Goal: Transaction & Acquisition: Obtain resource

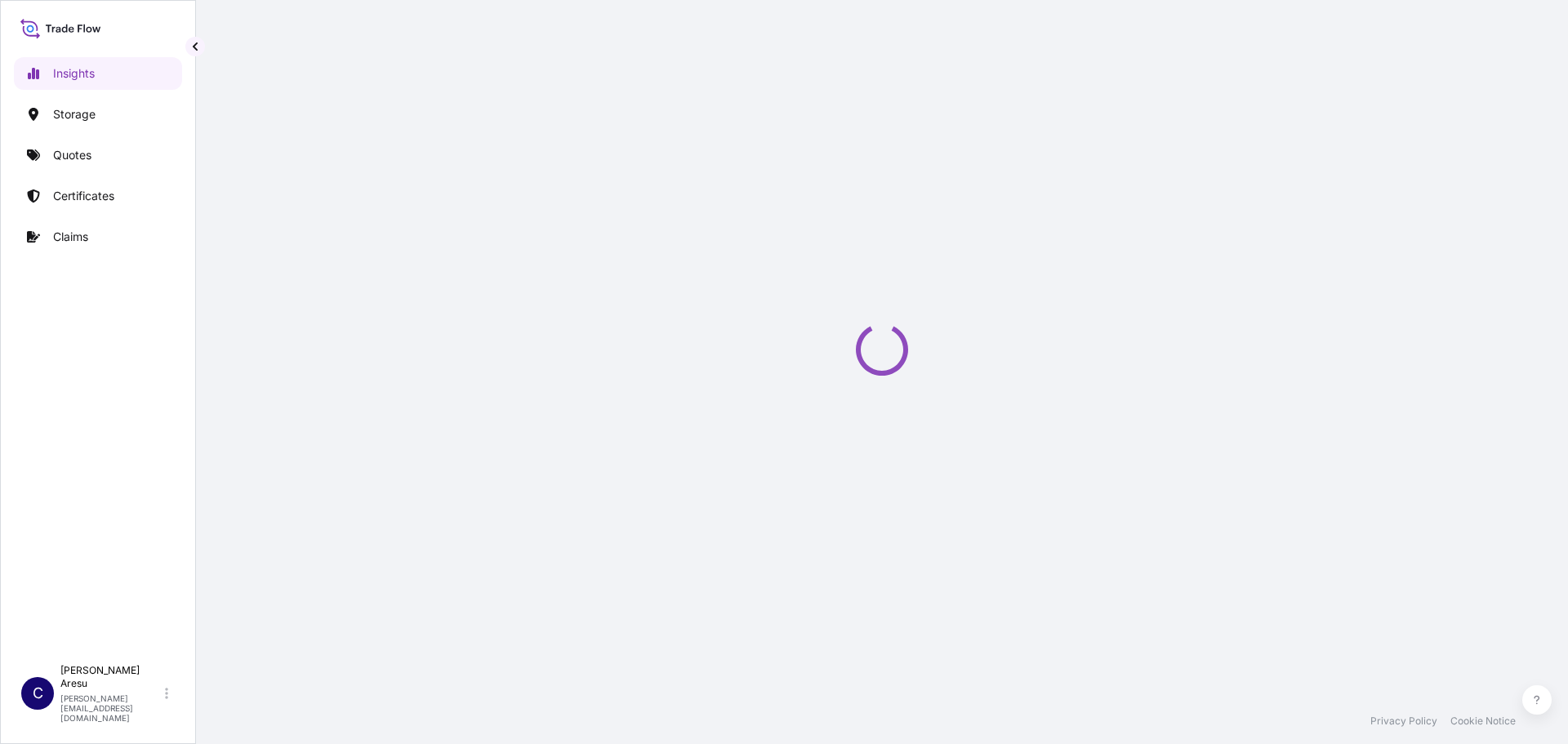
select select "2025"
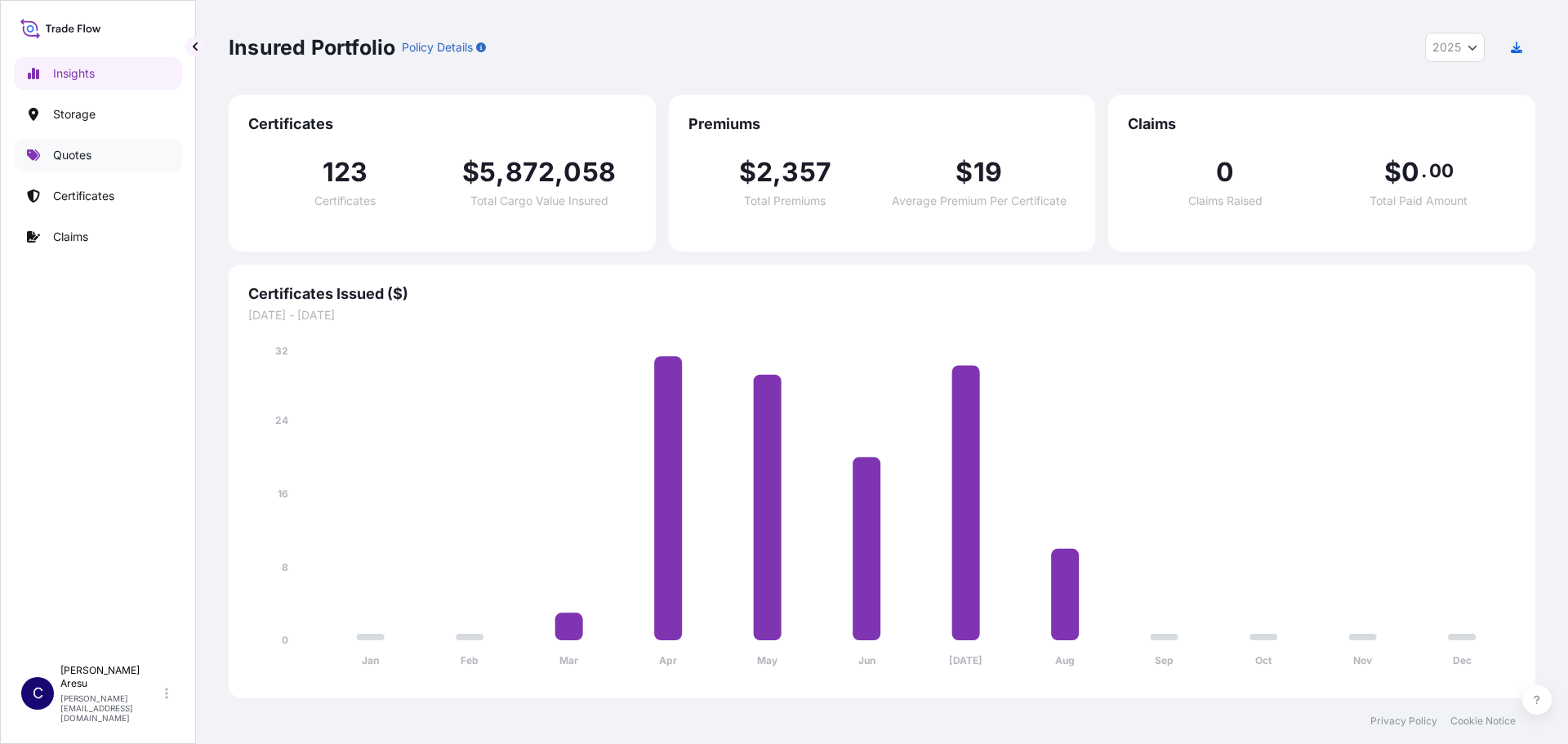
click at [67, 160] on p "Quotes" at bounding box center [72, 155] width 39 height 16
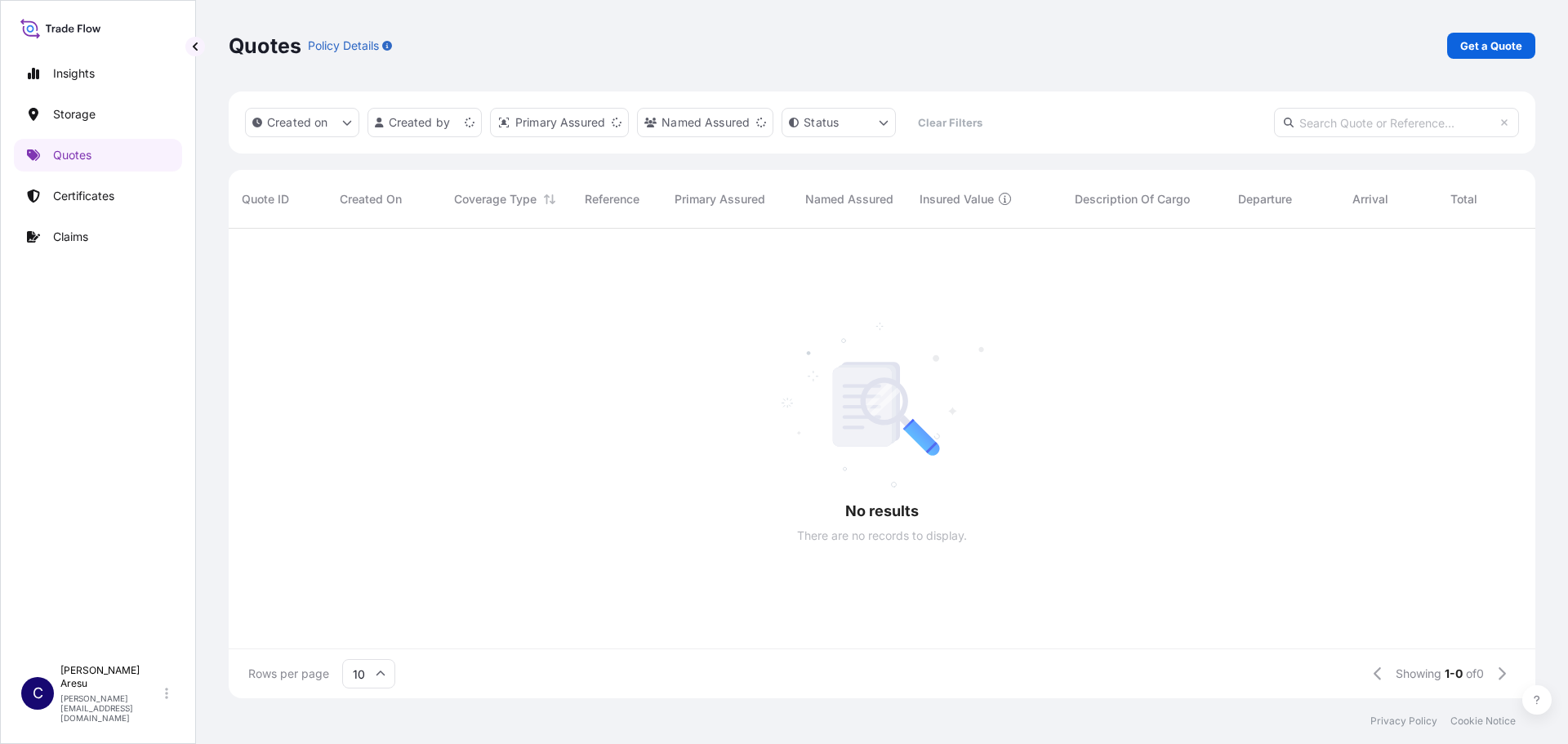
scroll to position [467, 1295]
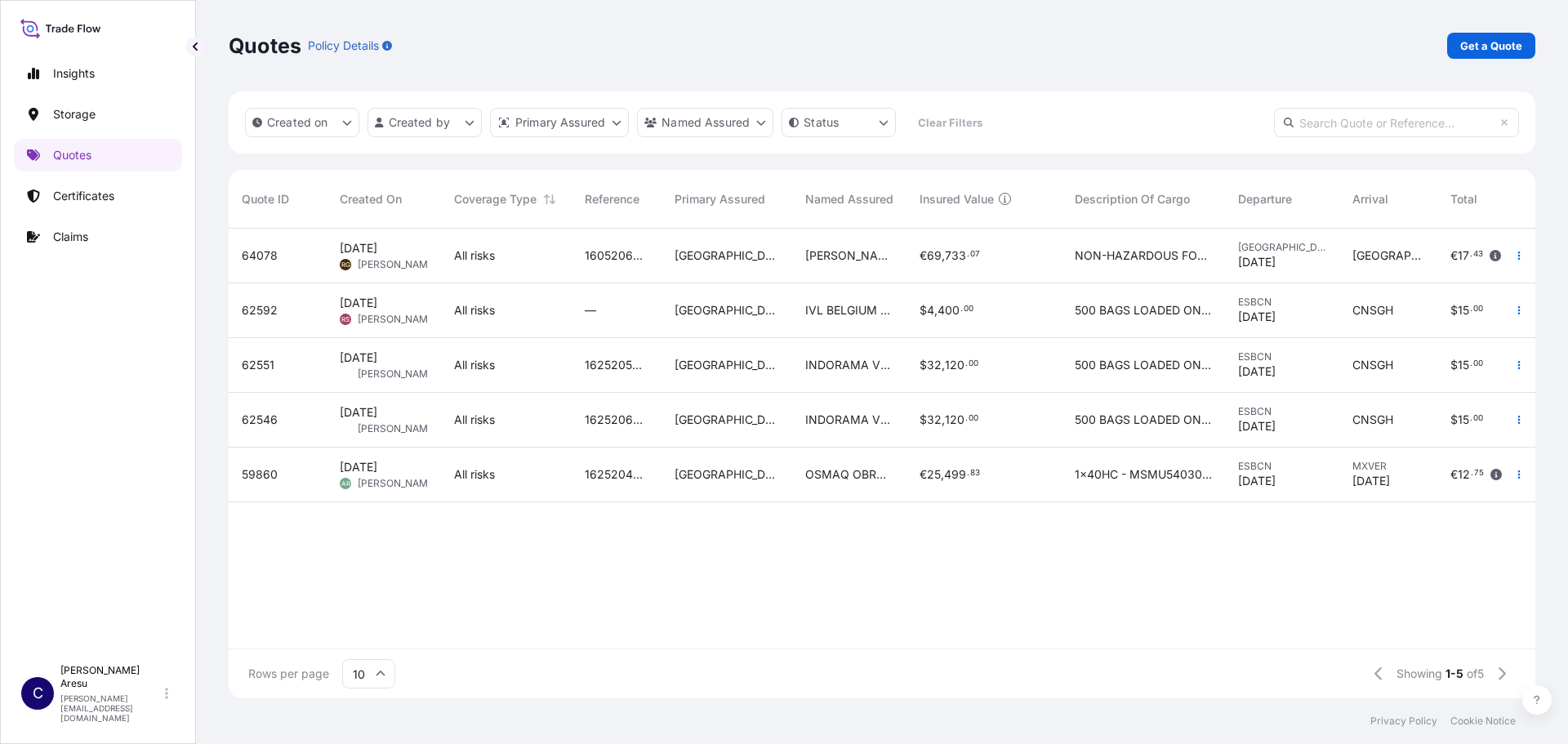
click at [1318, 122] on input "text" at bounding box center [1396, 123] width 245 height 30
click at [480, 119] on html "Insights Storage Quotes Certificates Claims C [PERSON_NAME] [PERSON_NAME][EMAIL…" at bounding box center [784, 372] width 1568 height 744
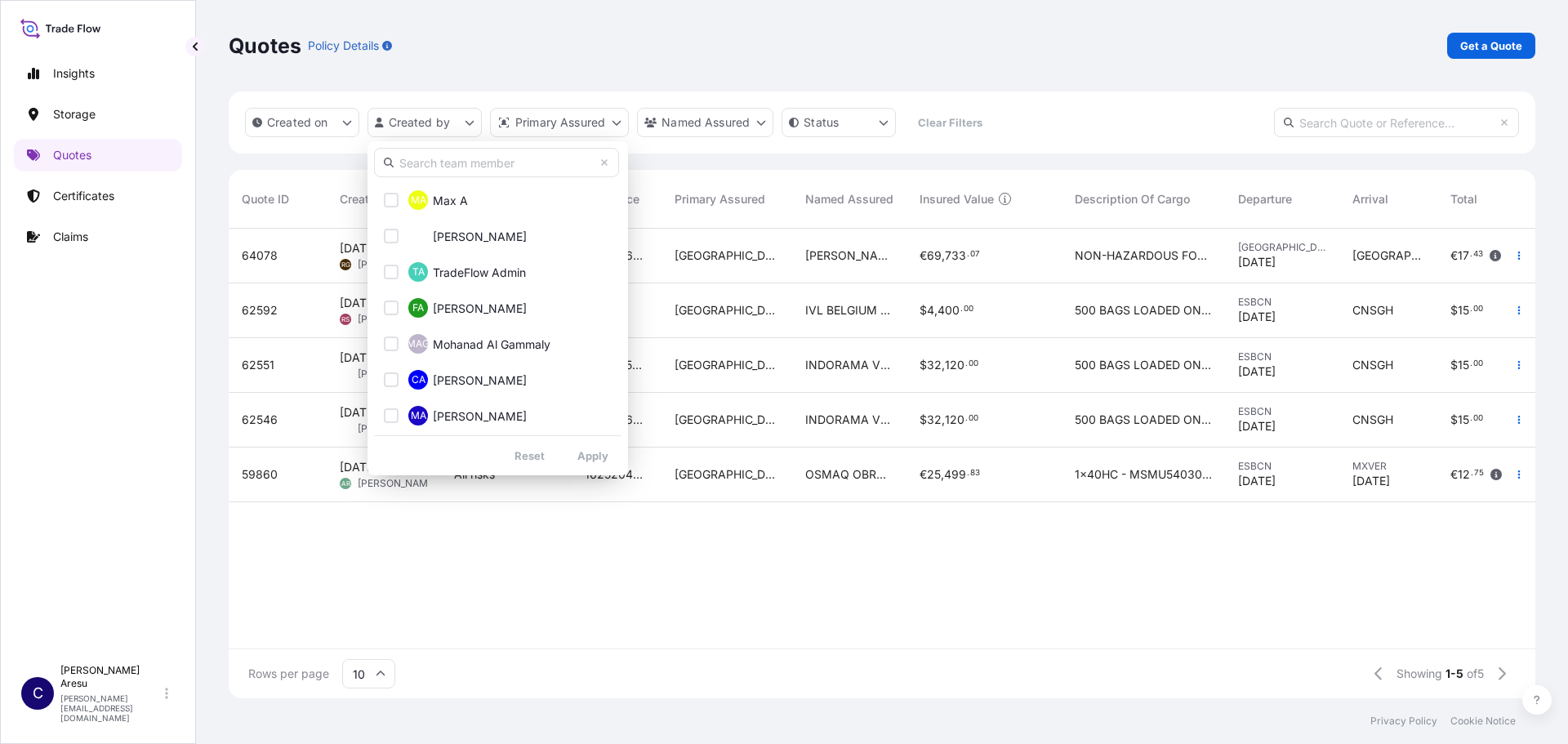
click at [455, 164] on input "text" at bounding box center [496, 162] width 245 height 30
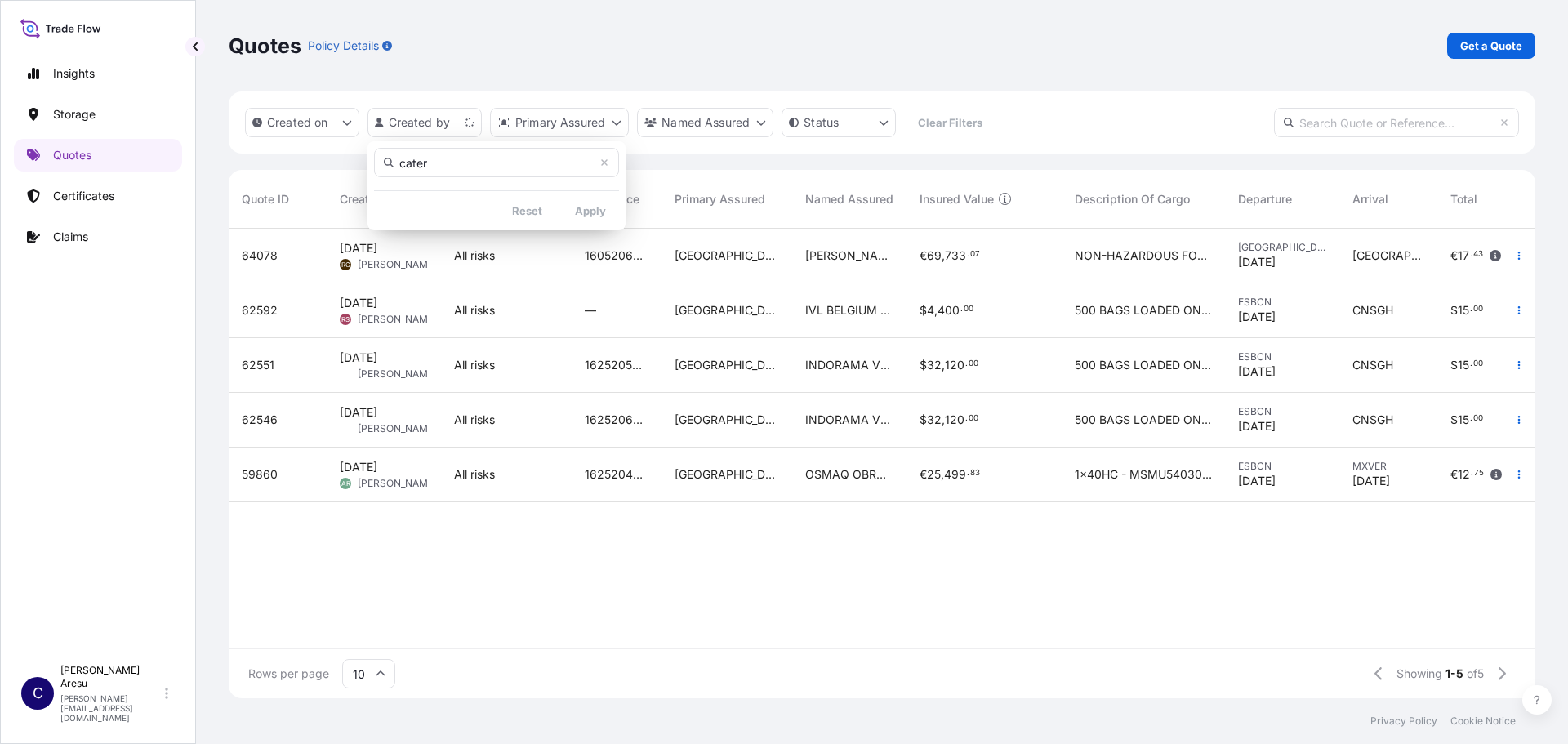
type input "cater"
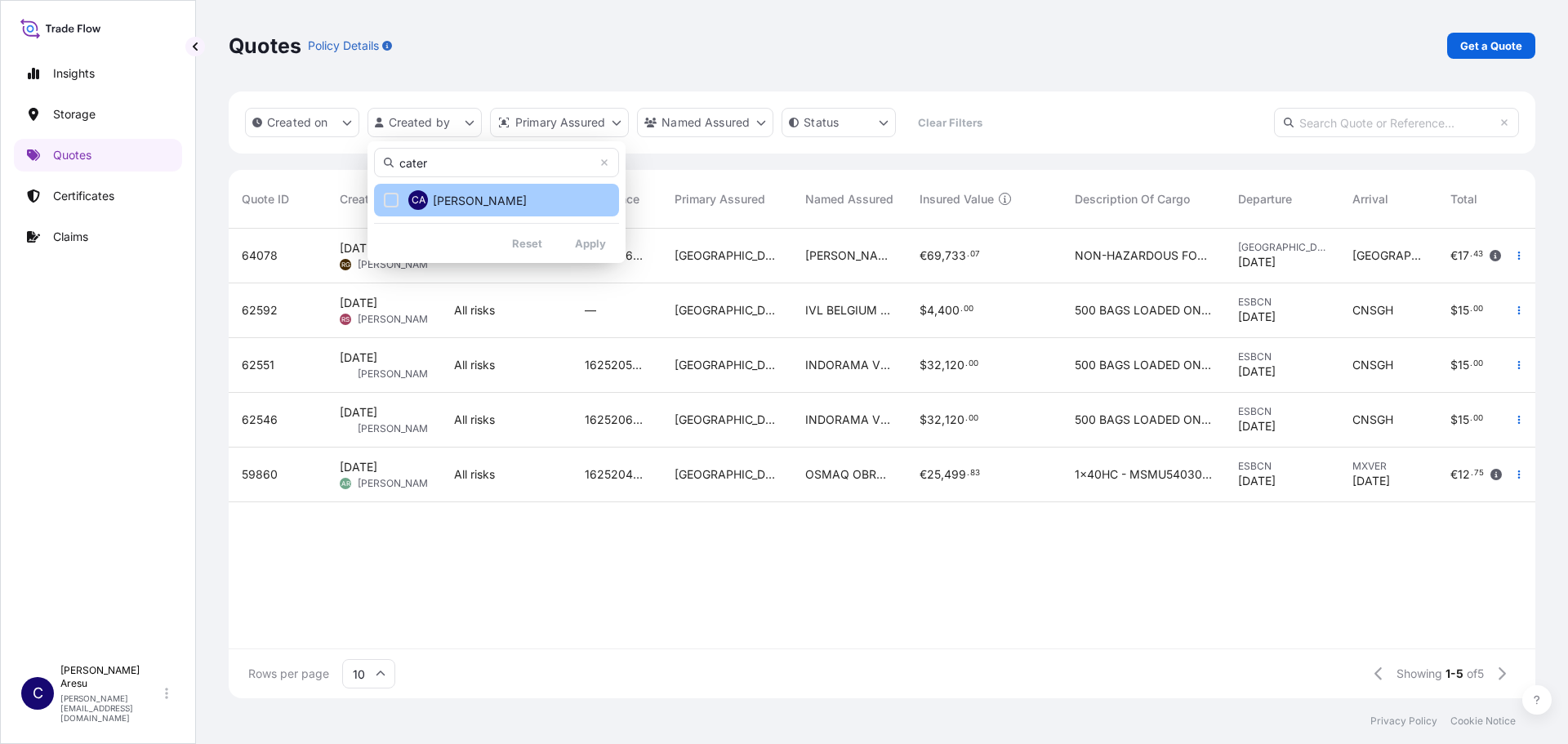
click at [386, 200] on div "Select Option" at bounding box center [391, 200] width 15 height 15
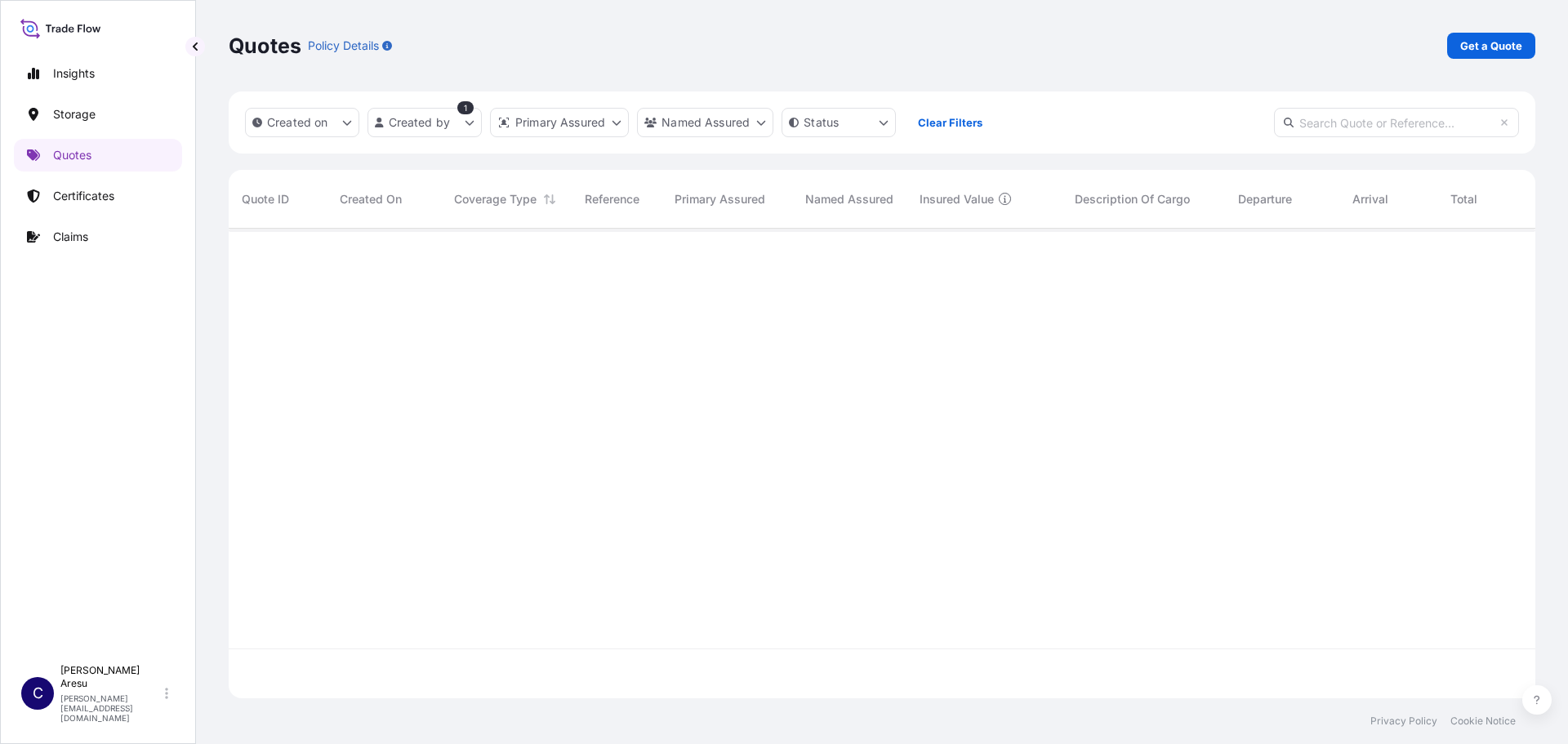
scroll to position [516, 1295]
click at [470, 120] on html "Insights Storage Quotes Certificates Claims C [PERSON_NAME] [PERSON_NAME][EMAIL…" at bounding box center [784, 372] width 1568 height 744
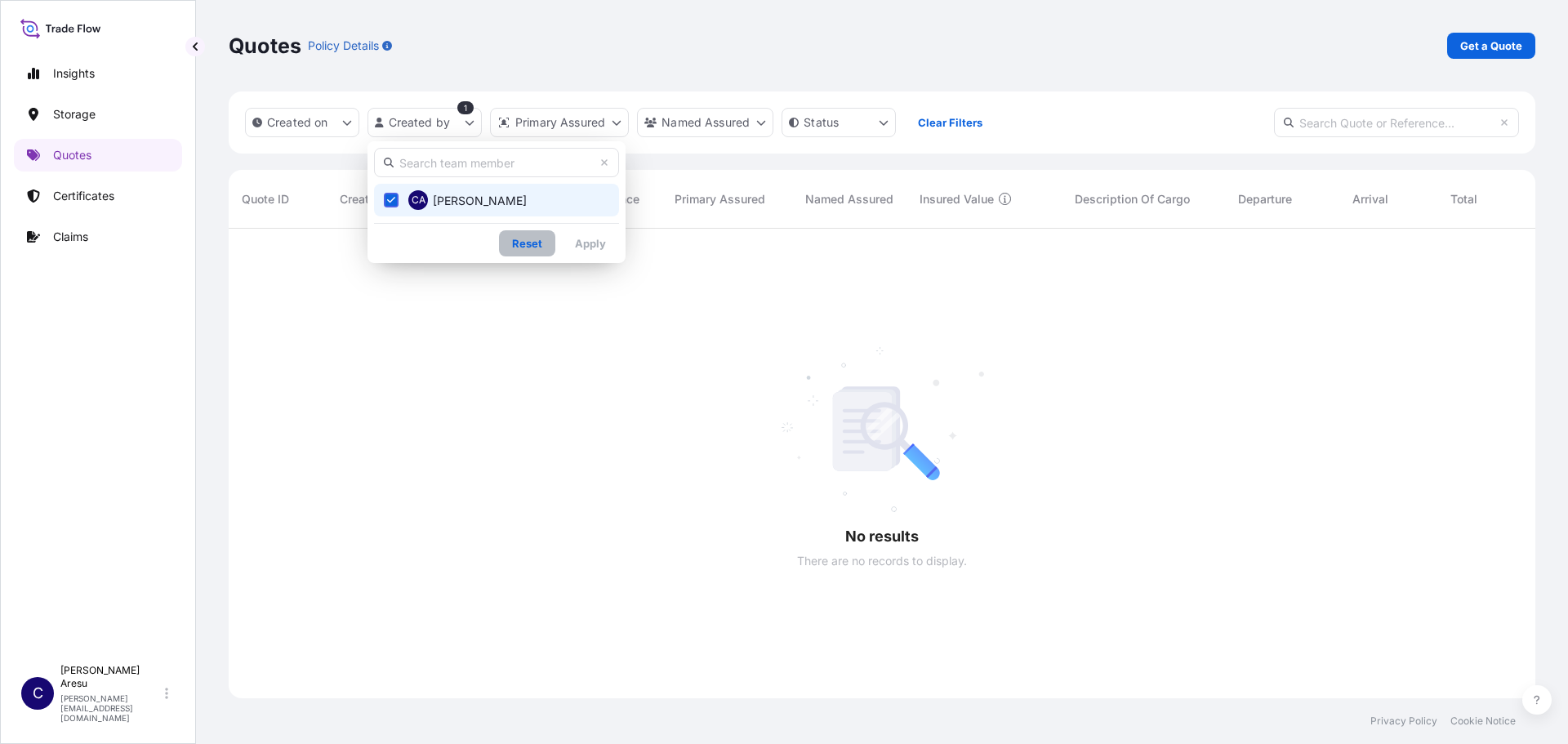
scroll to position [467, 1295]
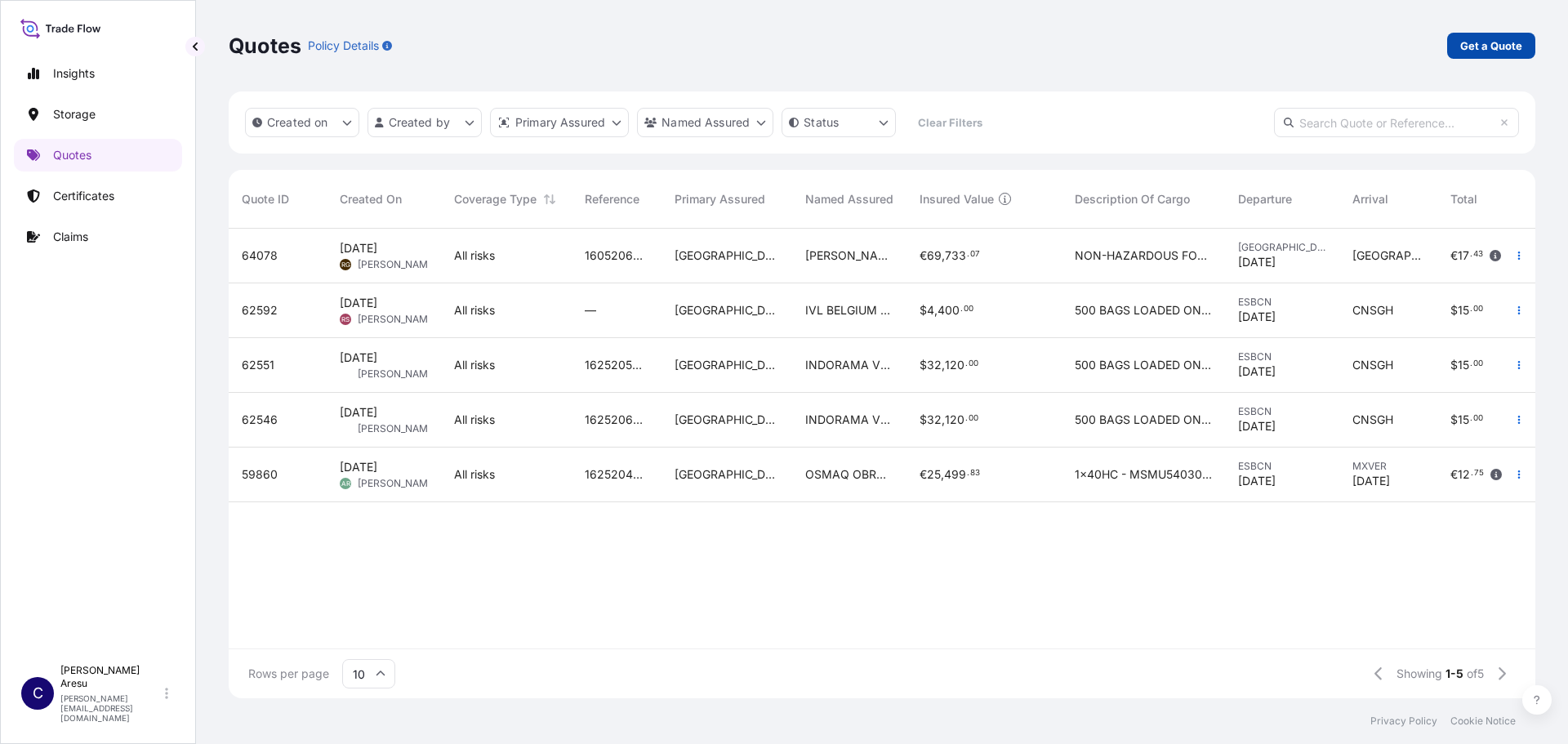
click at [1491, 47] on p "Get a Quote" at bounding box center [1491, 46] width 62 height 16
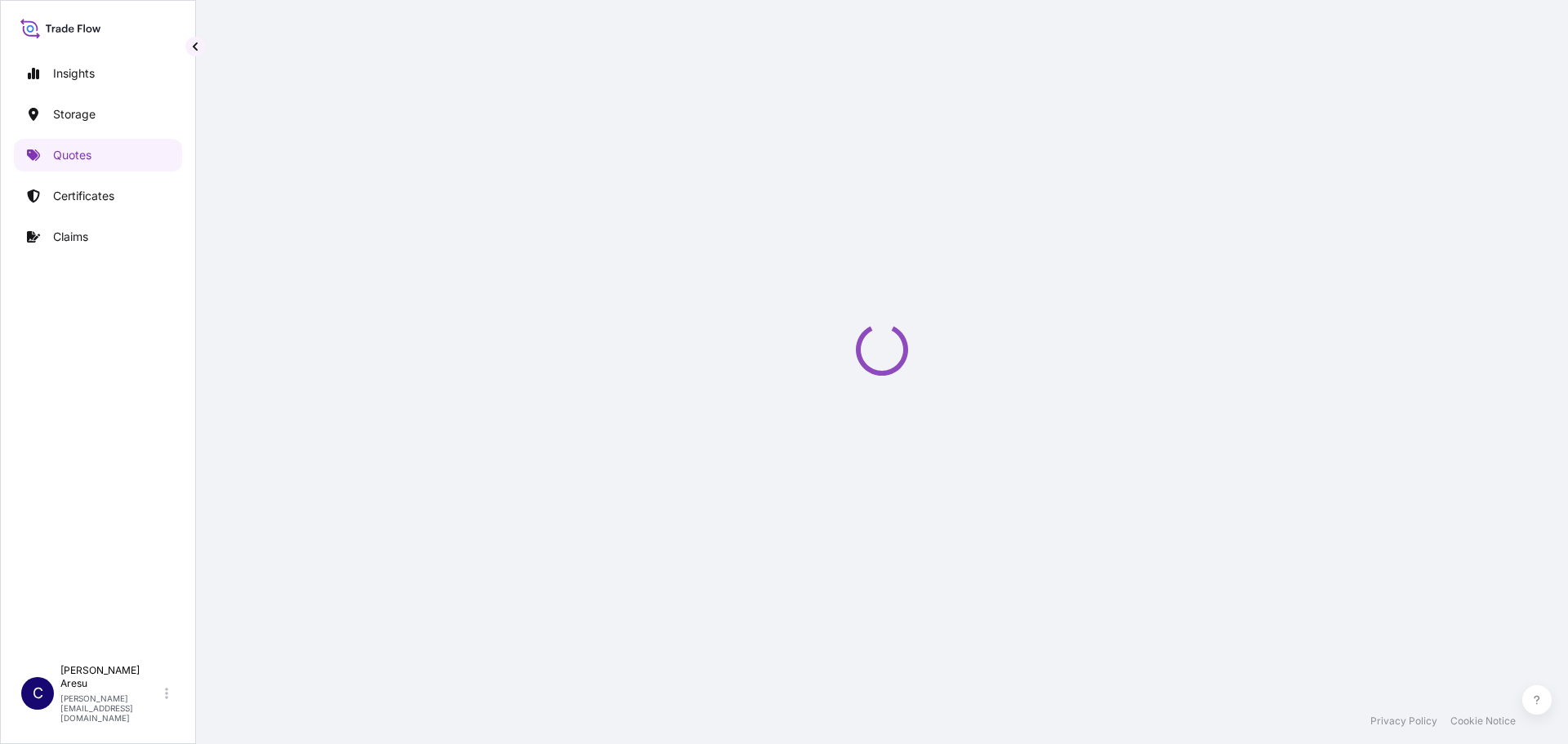
select select "Water"
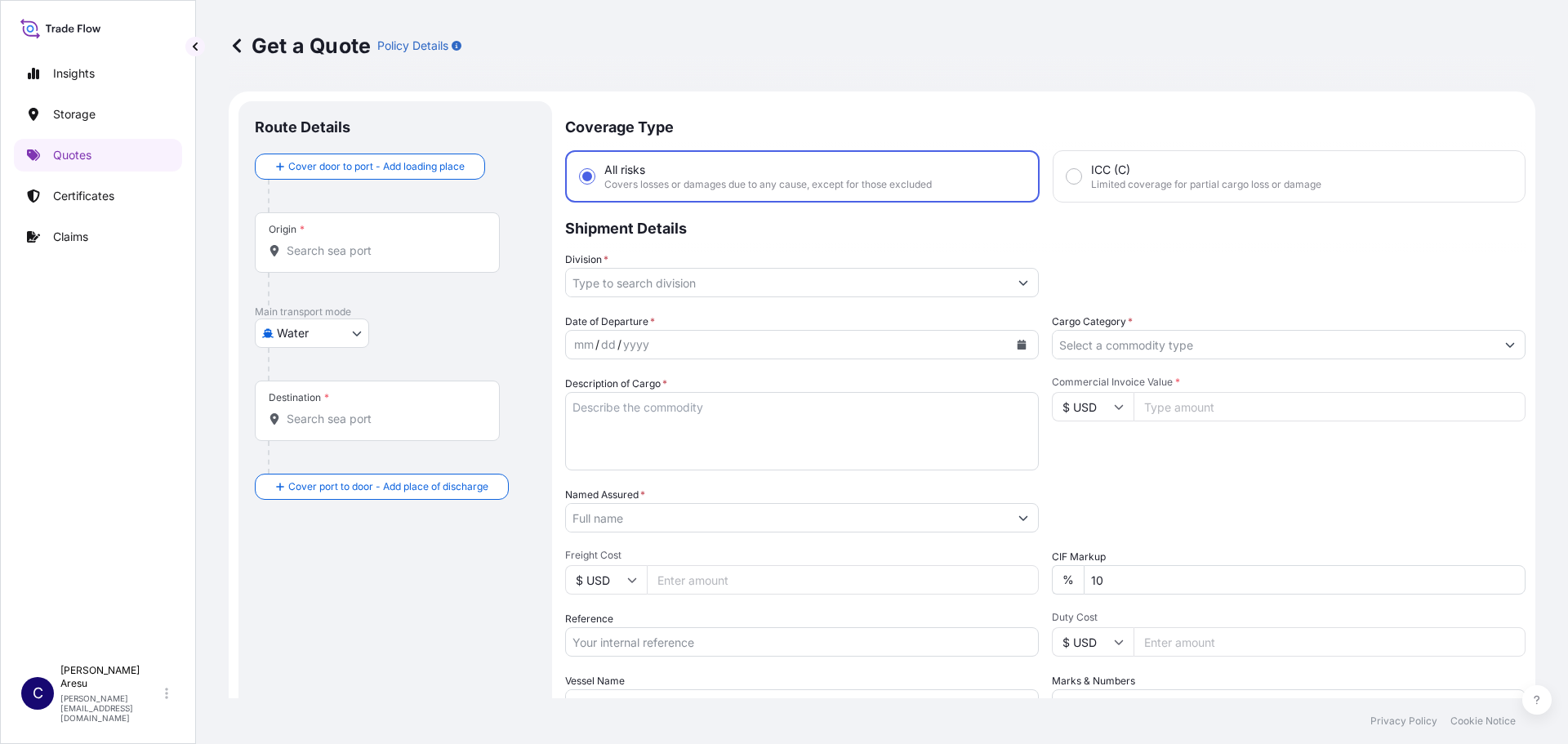
scroll to position [26, 0]
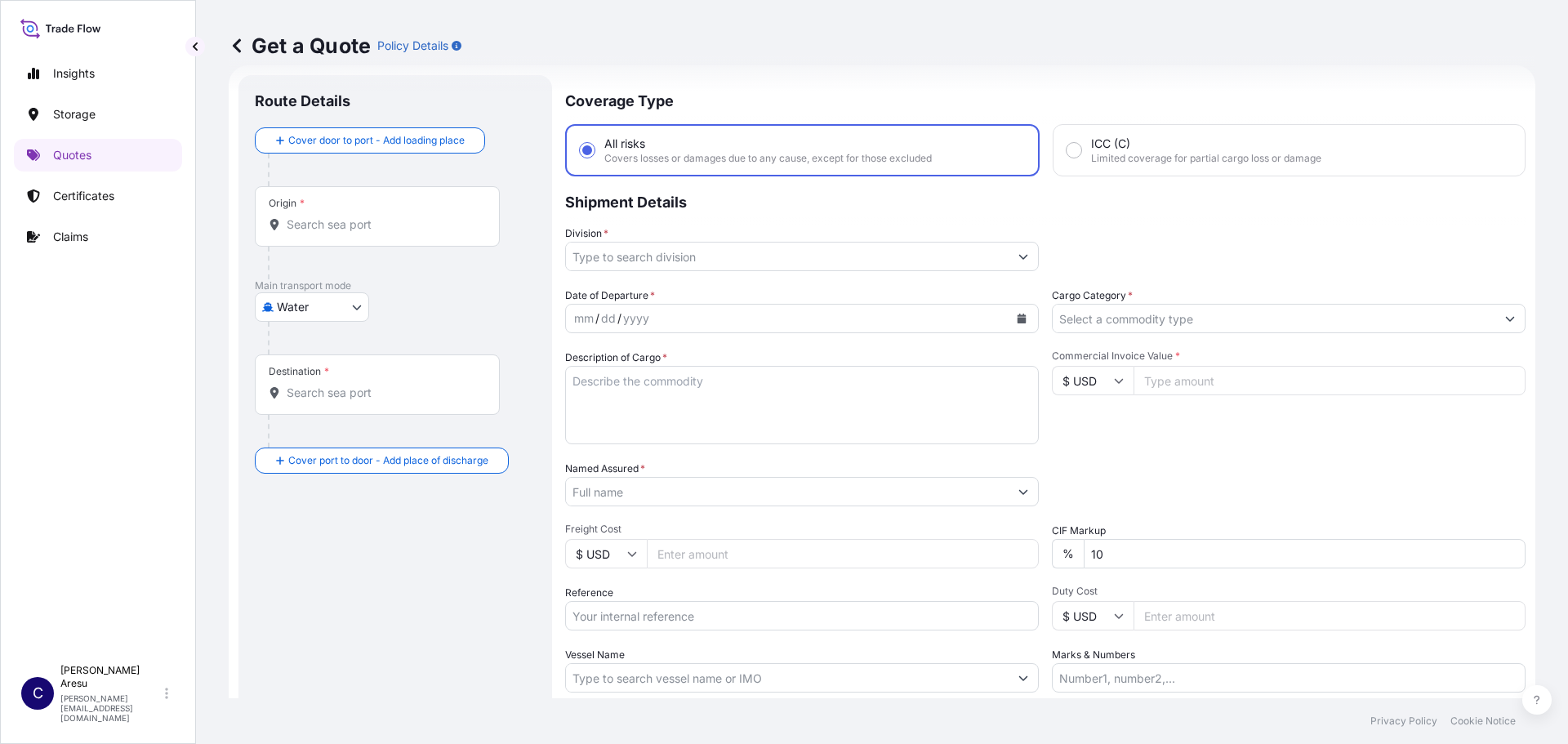
click at [343, 216] on input "Origin *" at bounding box center [382, 224] width 193 height 16
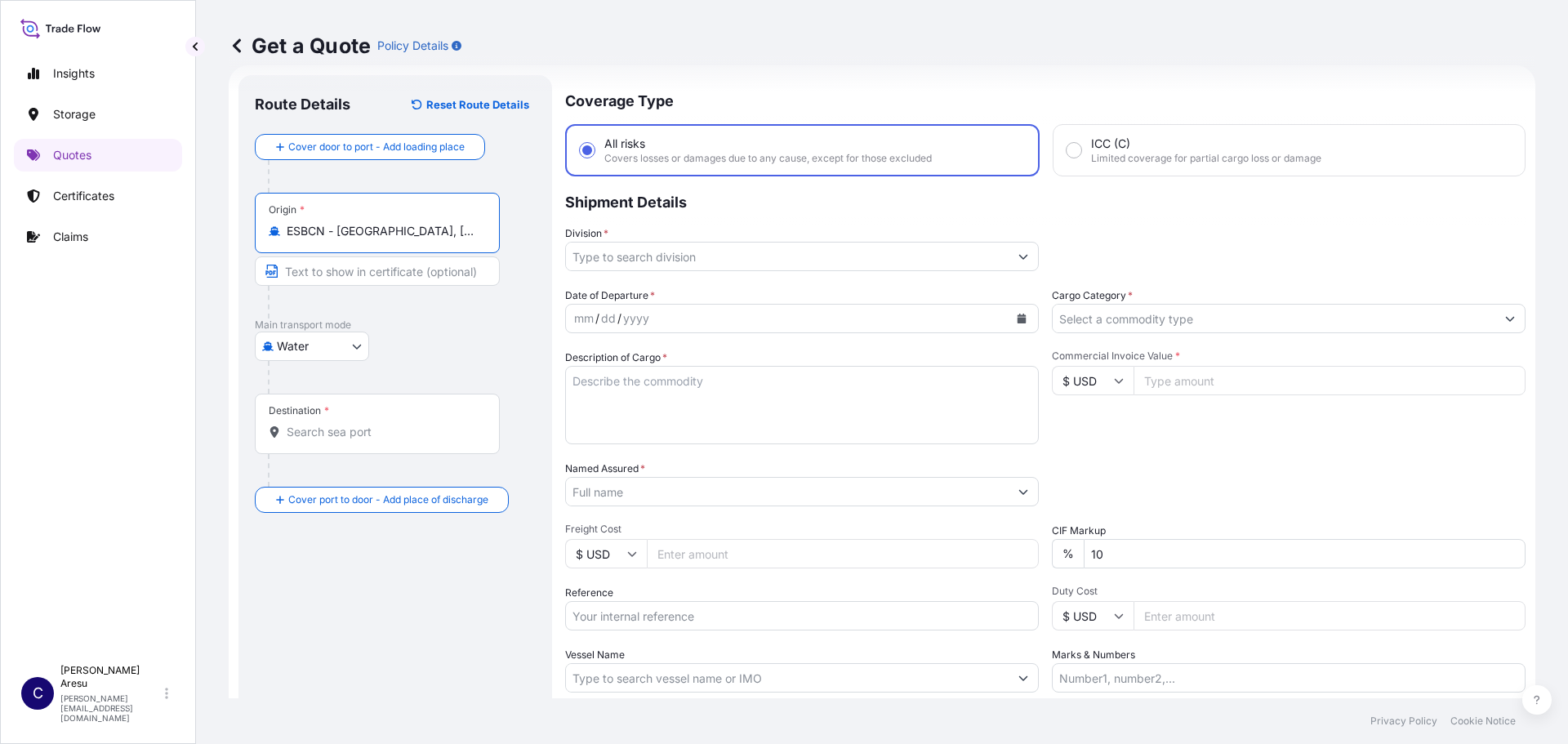
type input "ESBCN - [GEOGRAPHIC_DATA], [GEOGRAPHIC_DATA]"
click at [317, 432] on input "Destination *" at bounding box center [382, 432] width 193 height 16
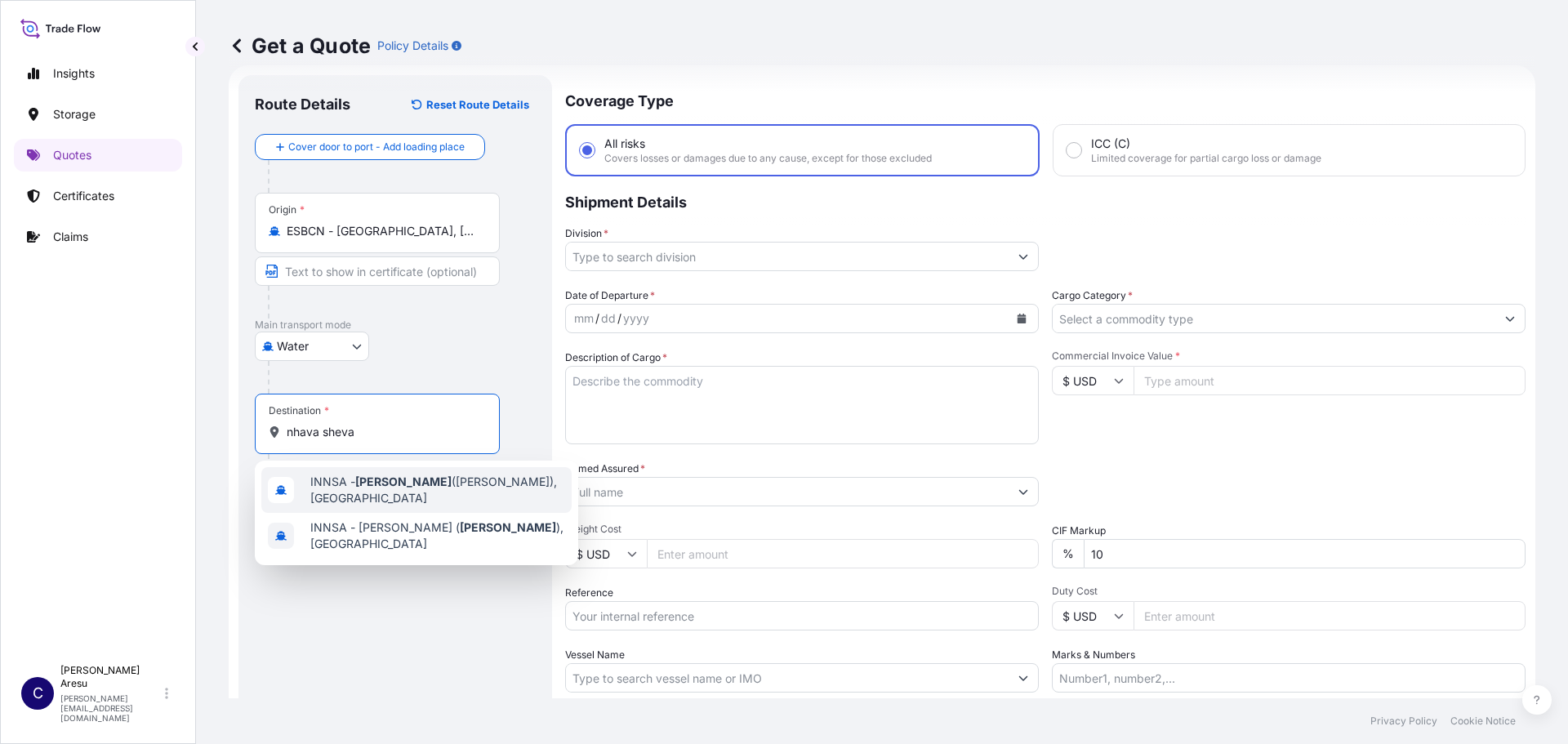
click at [352, 485] on span "INNSA - [GEOGRAPHIC_DATA] ([PERSON_NAME]), [GEOGRAPHIC_DATA]" at bounding box center [437, 489] width 255 height 33
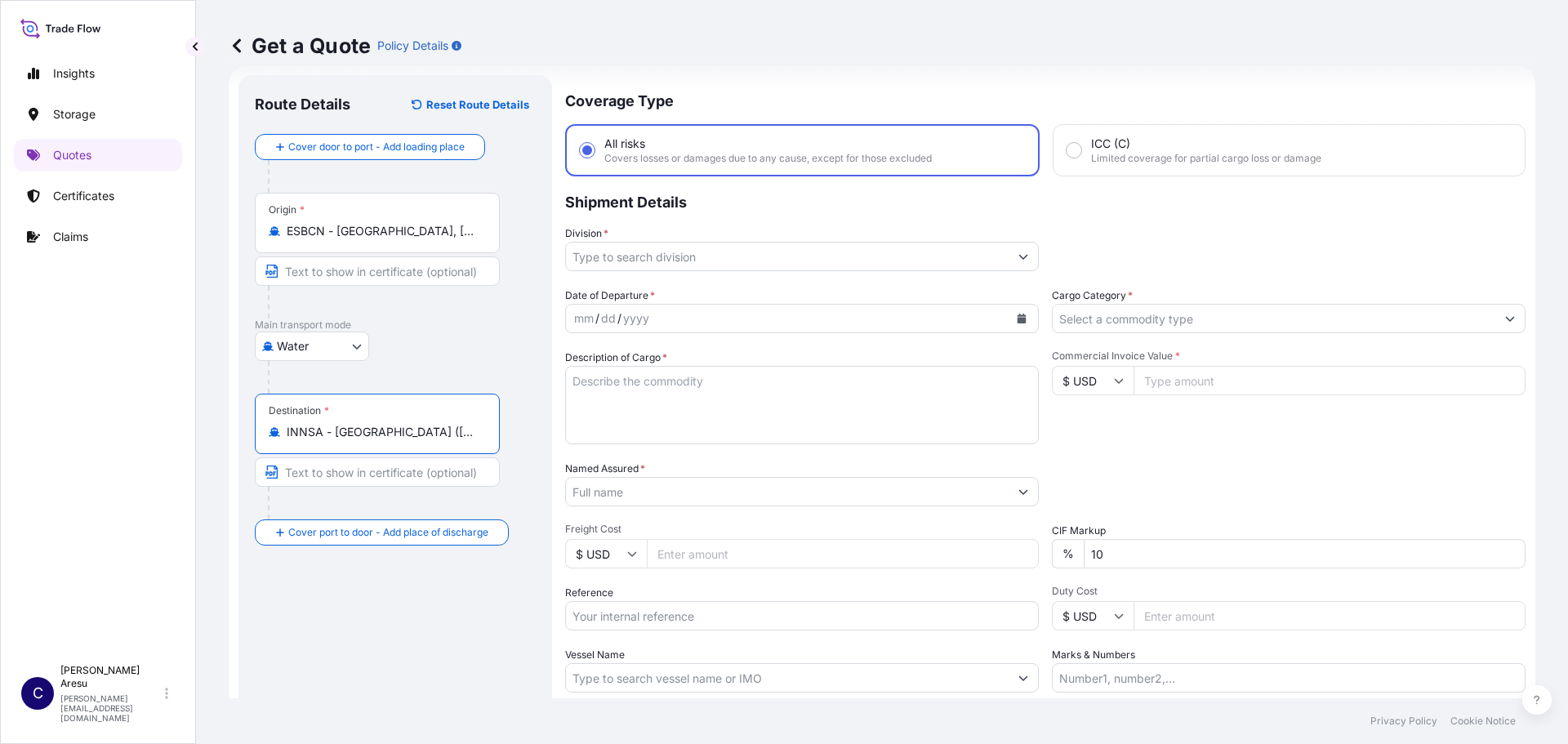
type input "INNSA - [GEOGRAPHIC_DATA] ([PERSON_NAME]), [GEOGRAPHIC_DATA]"
click at [673, 254] on input "Division *" at bounding box center [786, 257] width 443 height 30
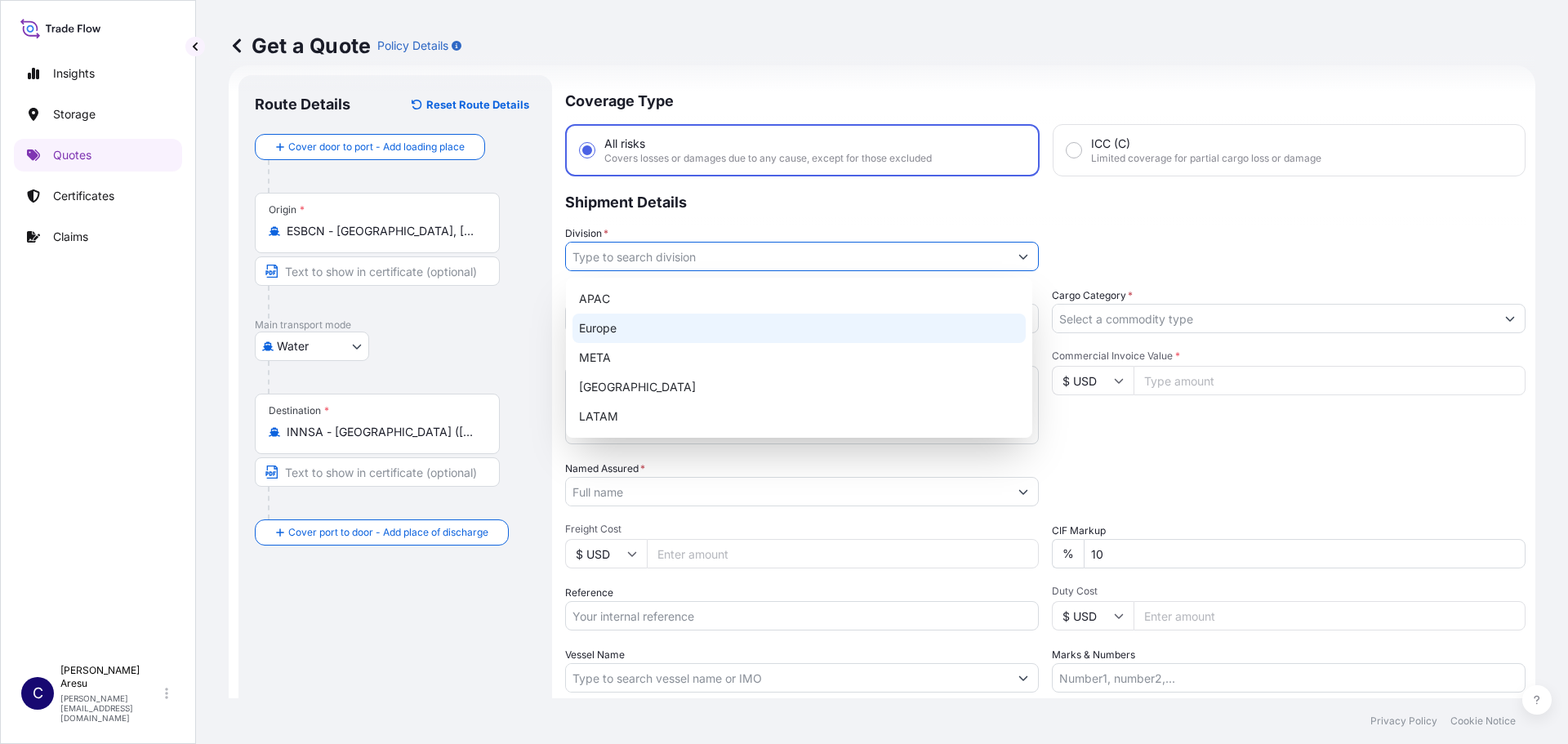
click at [604, 323] on div "Europe" at bounding box center [799, 329] width 454 height 30
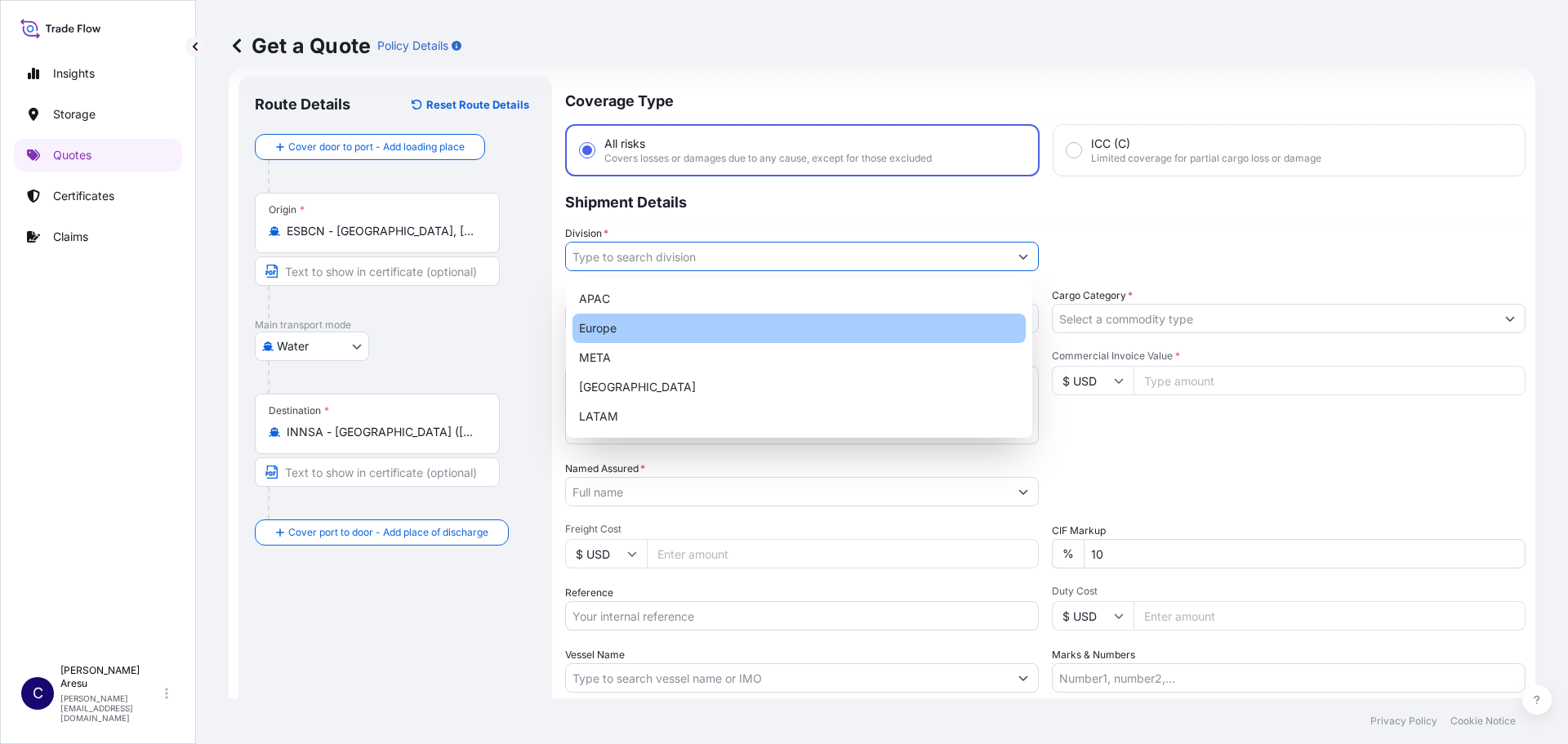
type input "Europe"
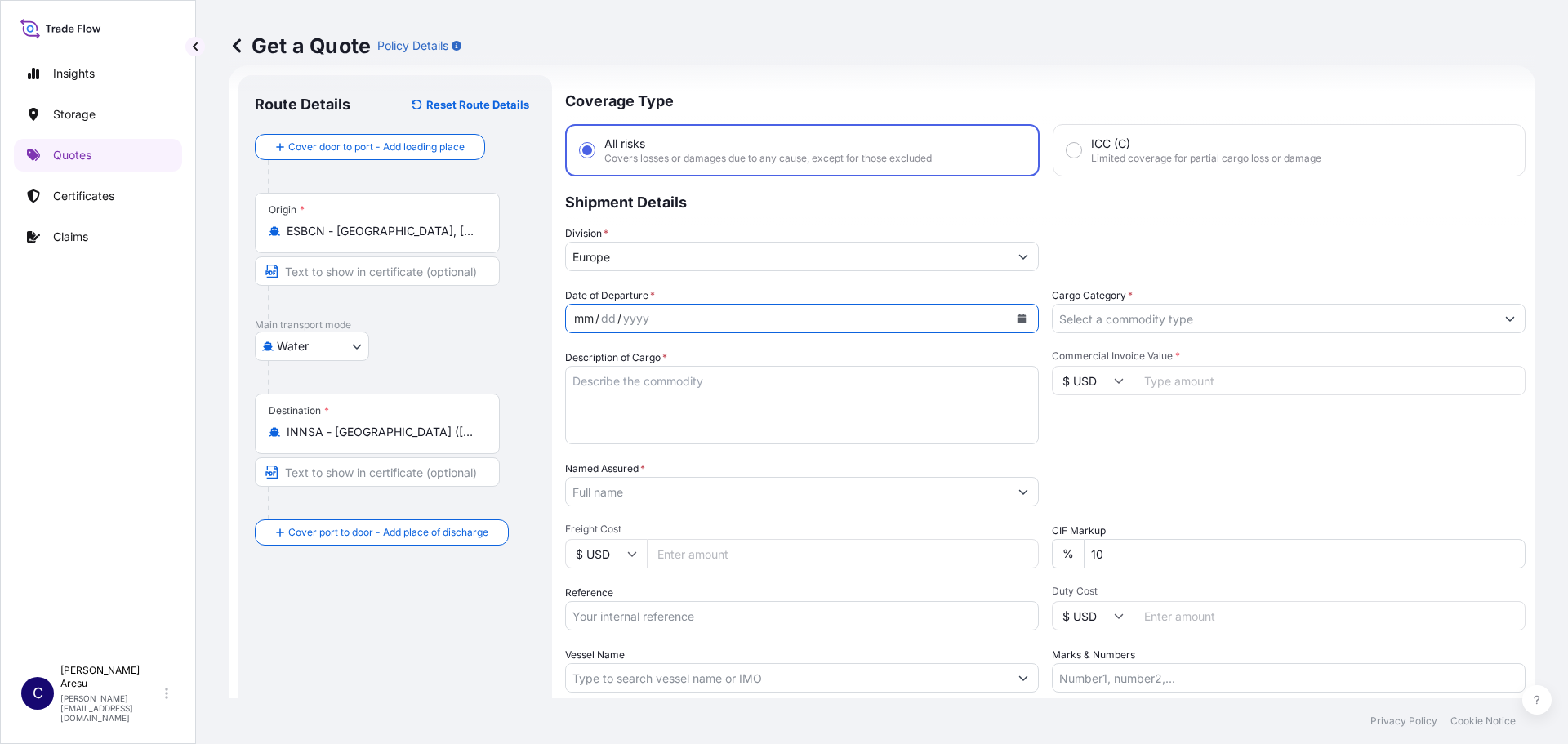
click at [668, 308] on div "mm / dd / yyyy" at bounding box center [786, 319] width 443 height 30
click at [1021, 319] on button "Calendar" at bounding box center [1021, 318] width 26 height 26
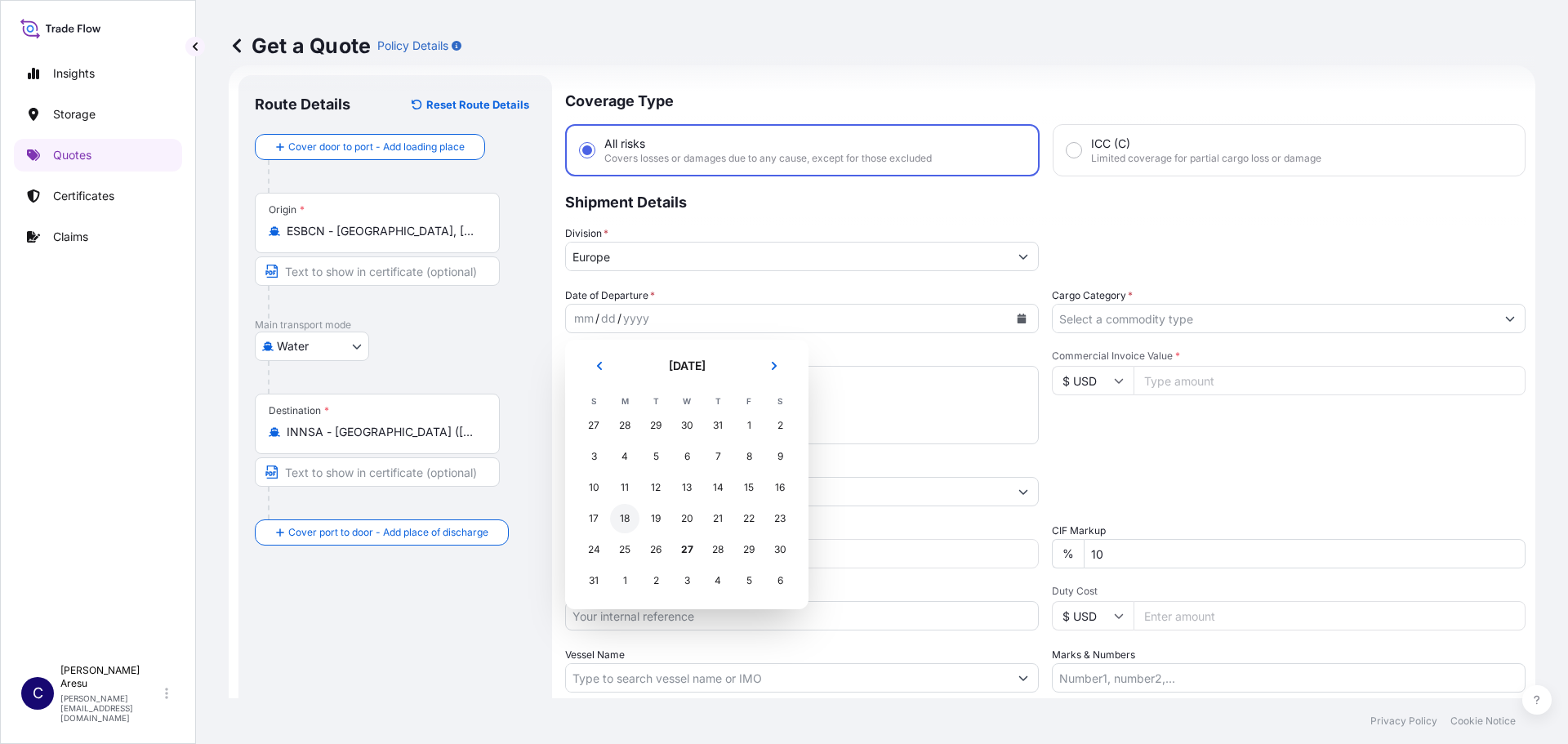
click at [621, 516] on div "18" at bounding box center [625, 519] width 30 height 30
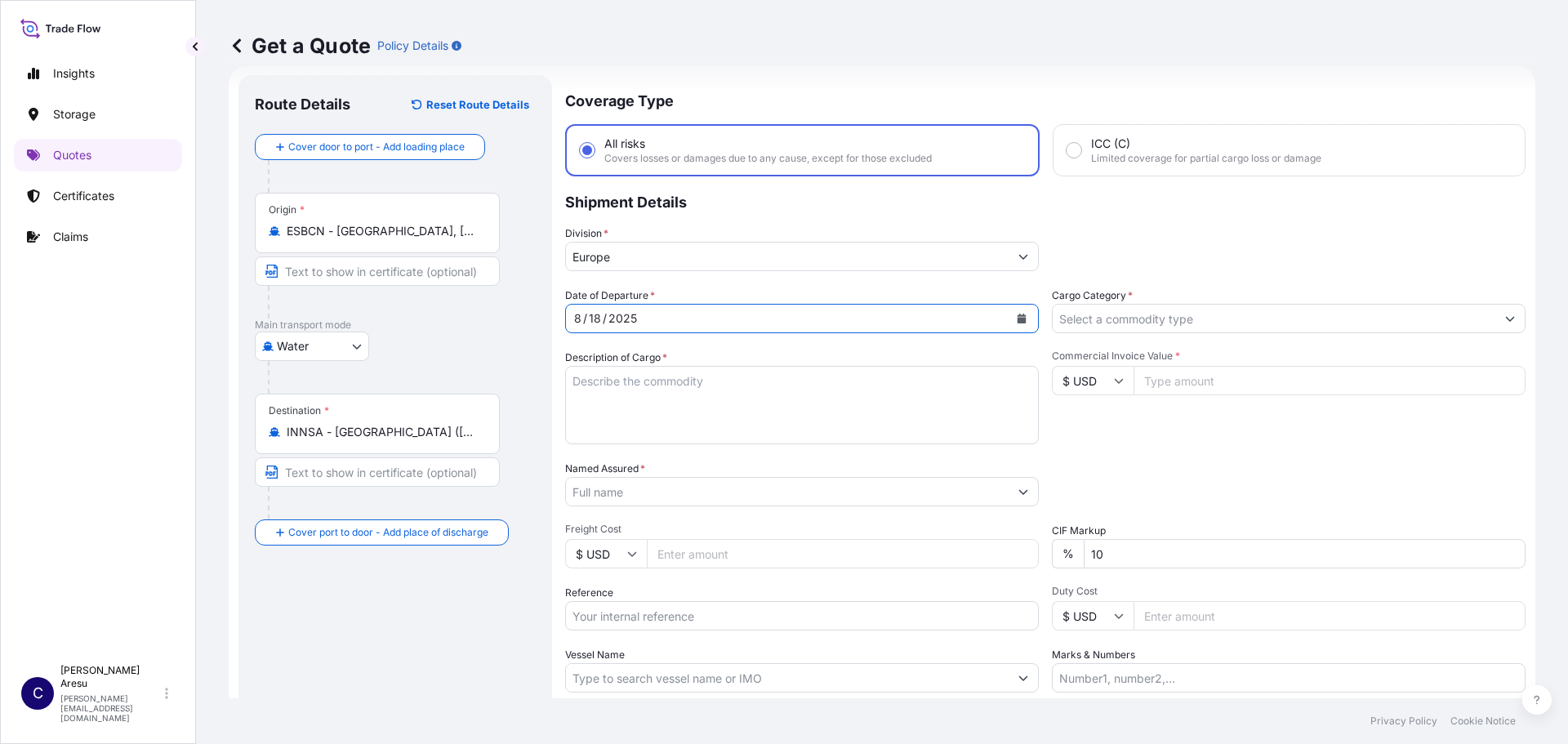
click at [1097, 317] on input "Cargo Category *" at bounding box center [1274, 319] width 443 height 30
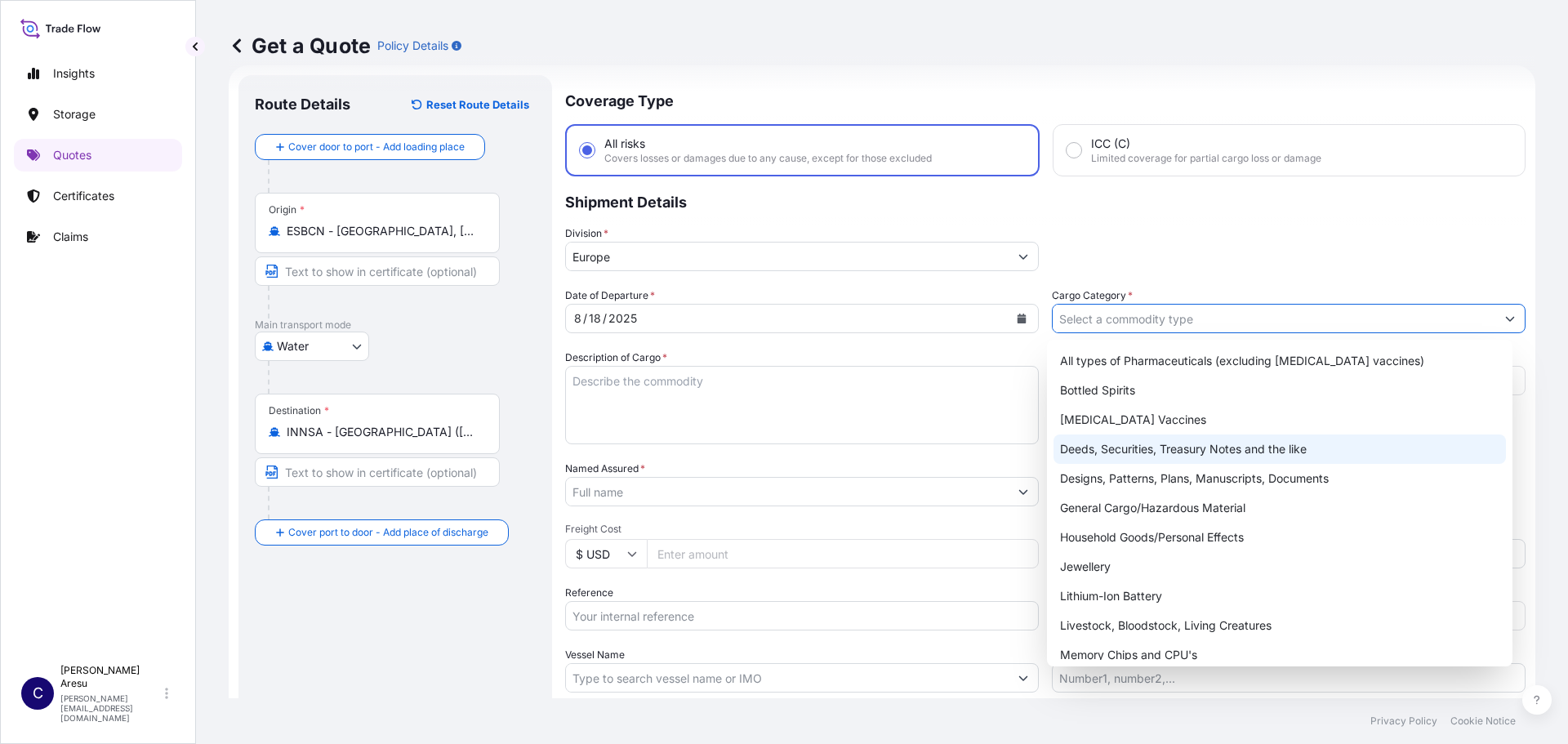
scroll to position [0, 0]
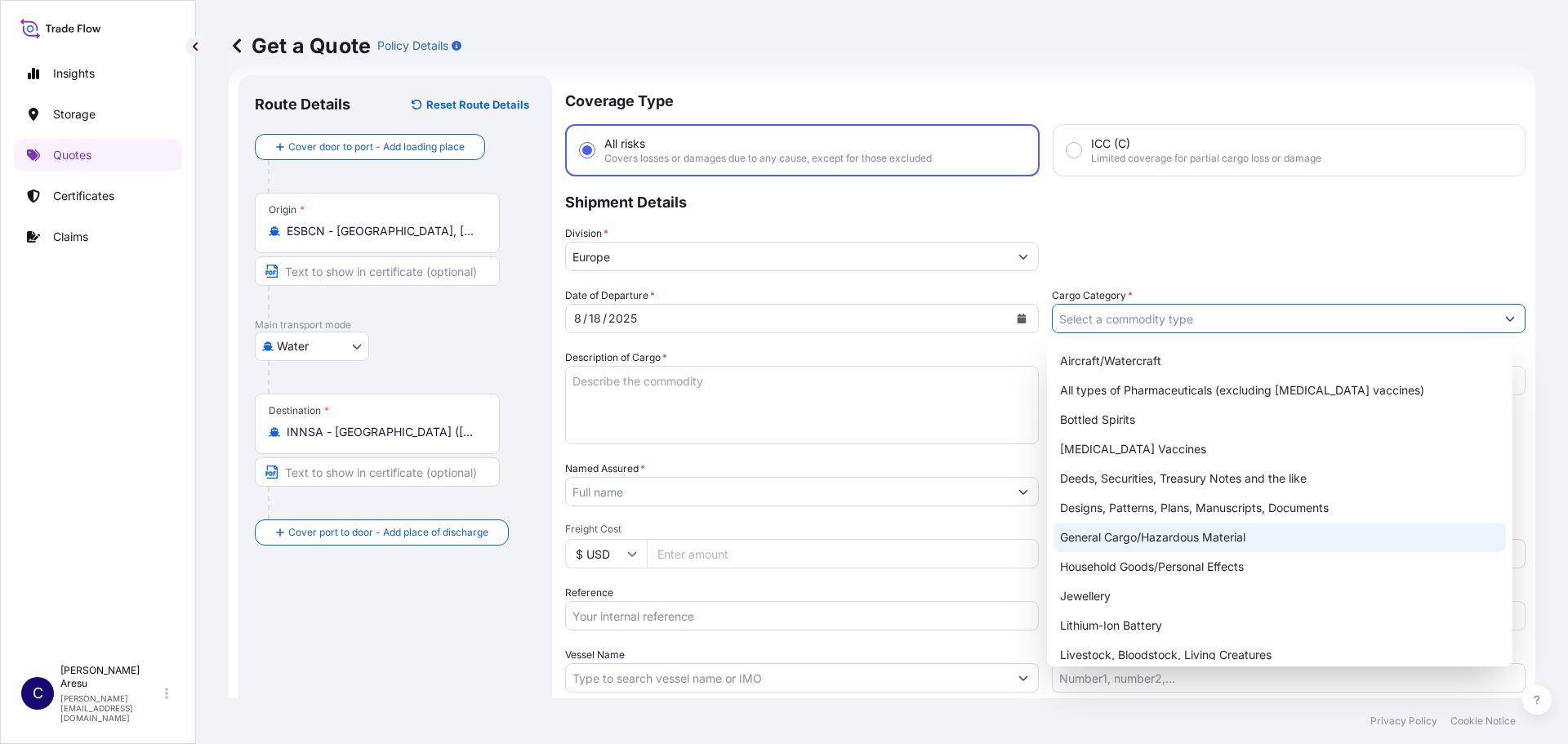
click at [1161, 534] on div "General Cargo/Hazardous Material" at bounding box center [1281, 538] width 454 height 30
type input "General Cargo/Hazardous Material"
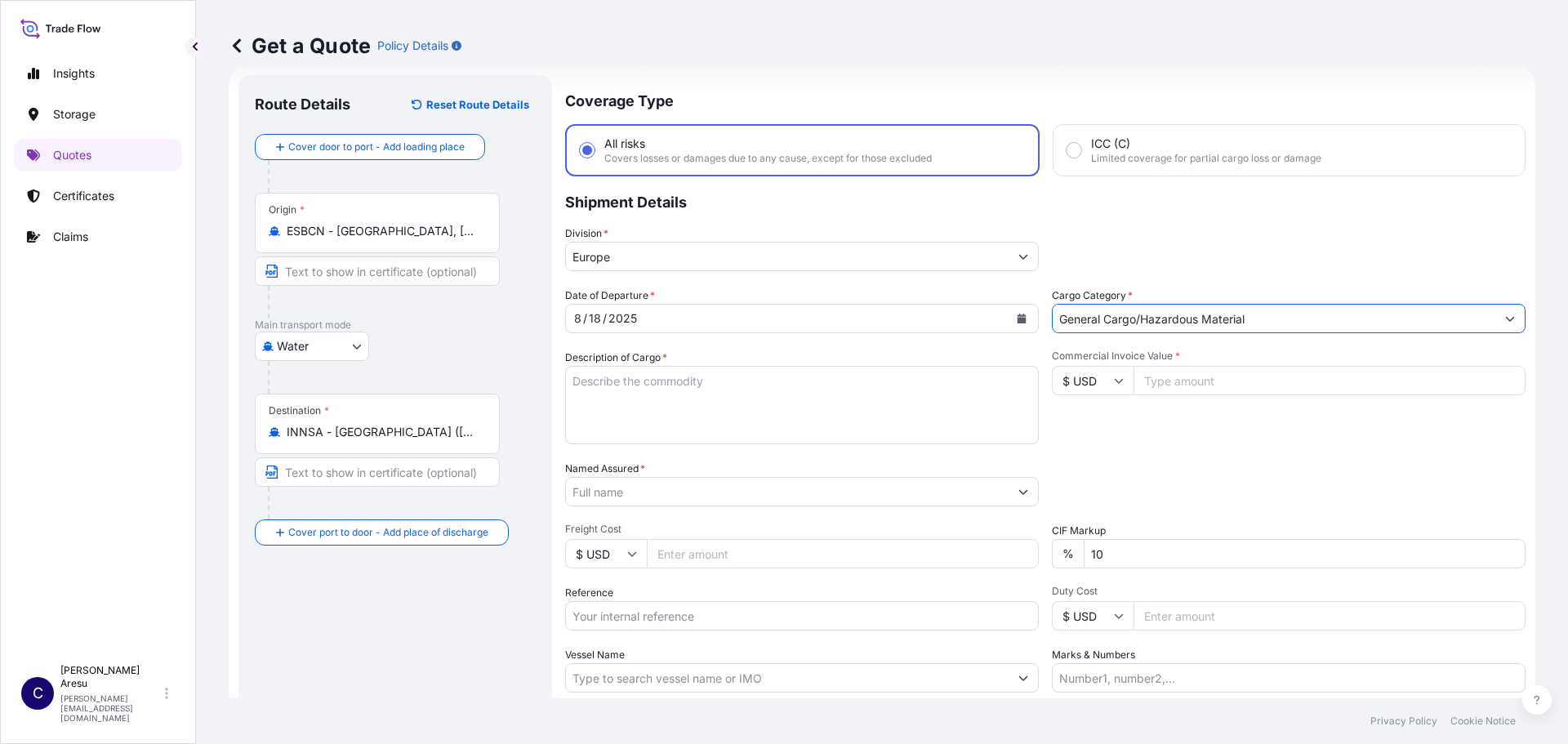
click at [629, 390] on textarea "Description of Cargo *" at bounding box center [802, 404] width 473 height 78
drag, startPoint x: 618, startPoint y: 381, endPoint x: 735, endPoint y: 388, distance: 117.2
click at [618, 381] on textarea "Description of Cargo *" at bounding box center [802, 404] width 473 height 78
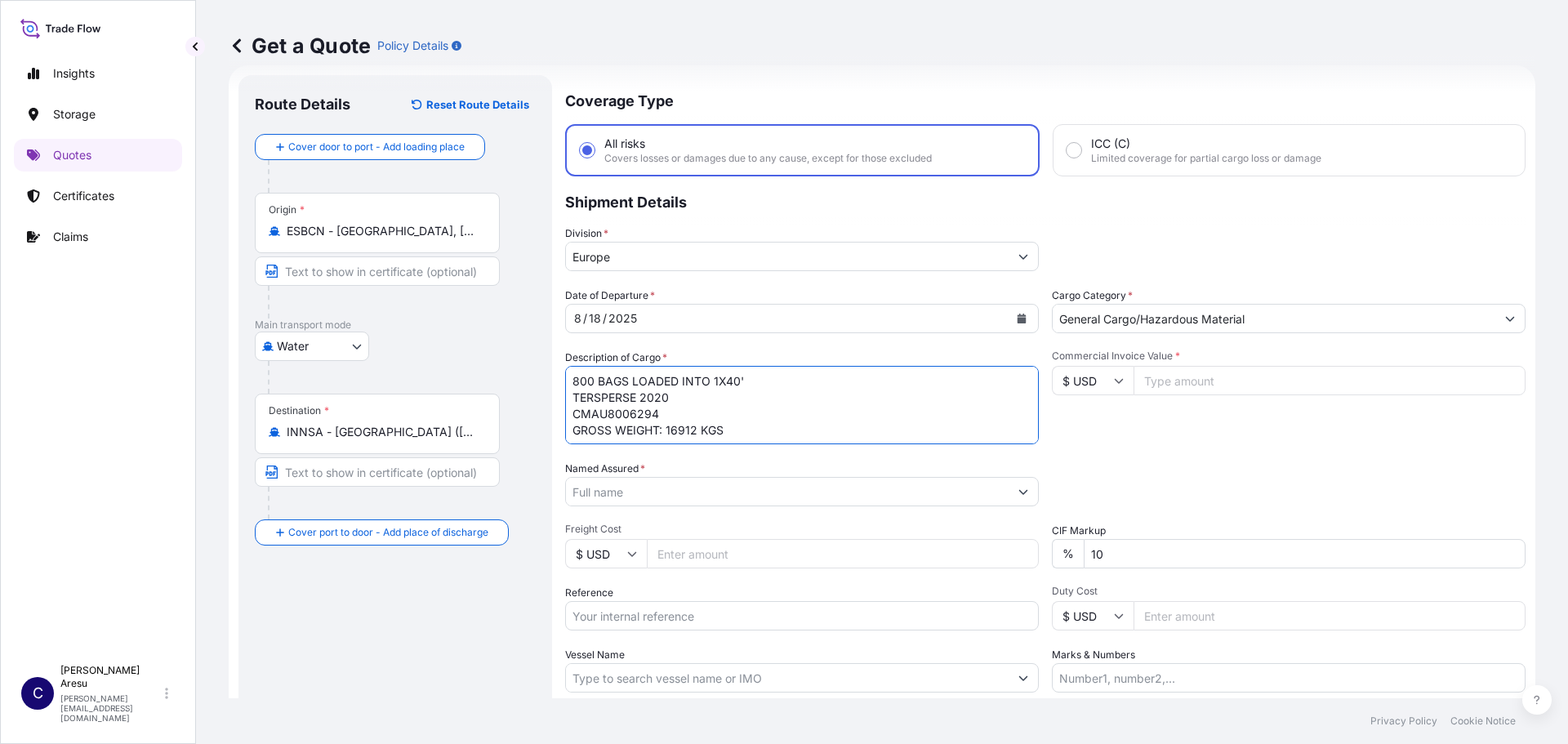
scroll to position [10, 0]
type textarea "800 BAGS LOADED INTO 1X40' TERSPERSE 2020 CMAU8006294 GROSS WEIGHT: 16912 KGS N…"
click at [1199, 377] on input "Commercial Invoice Value *" at bounding box center [1329, 380] width 392 height 30
type input "52960"
click at [677, 500] on input "Named Assured *" at bounding box center [786, 491] width 443 height 30
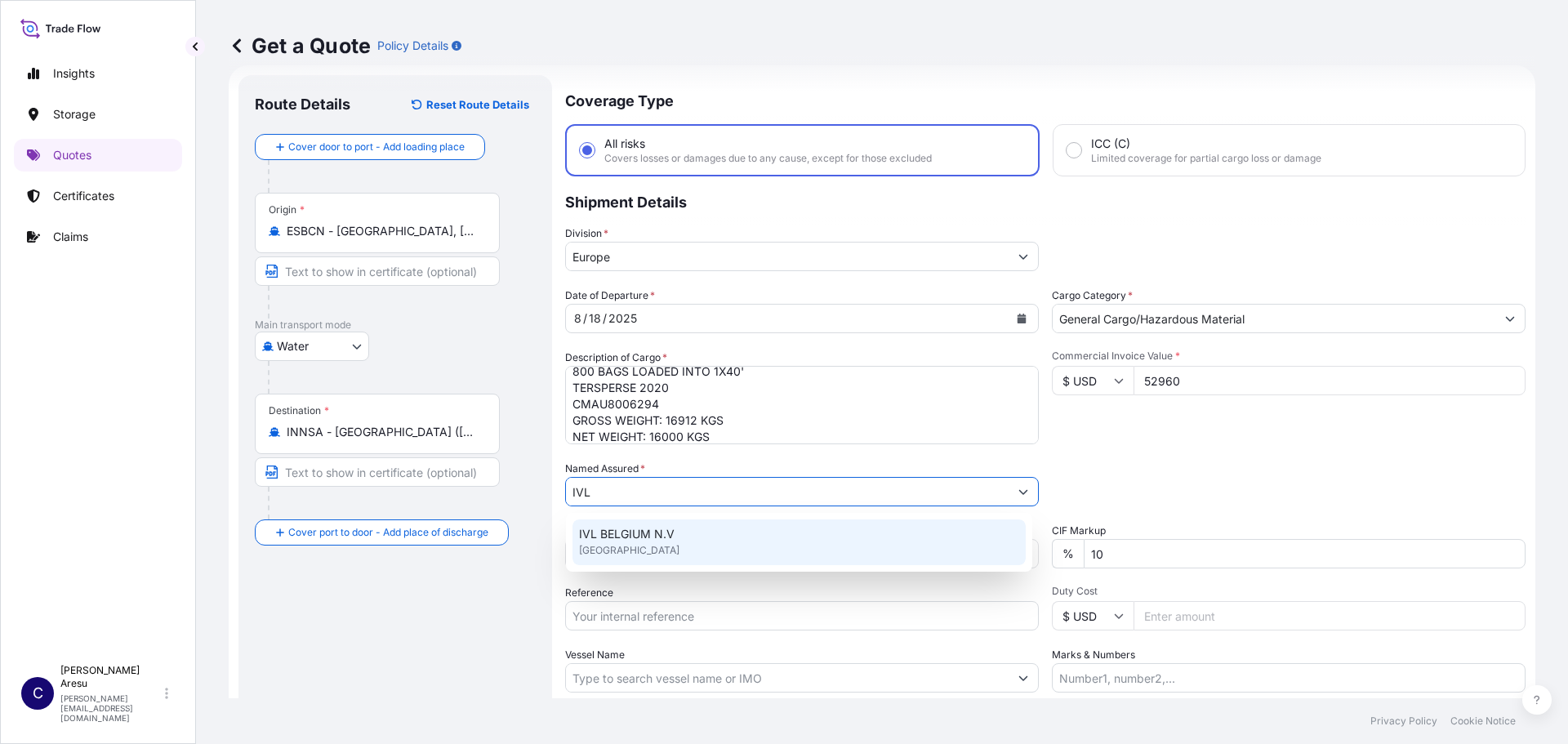
click at [628, 530] on span "IVL BELGIUM N.V" at bounding box center [627, 534] width 95 height 16
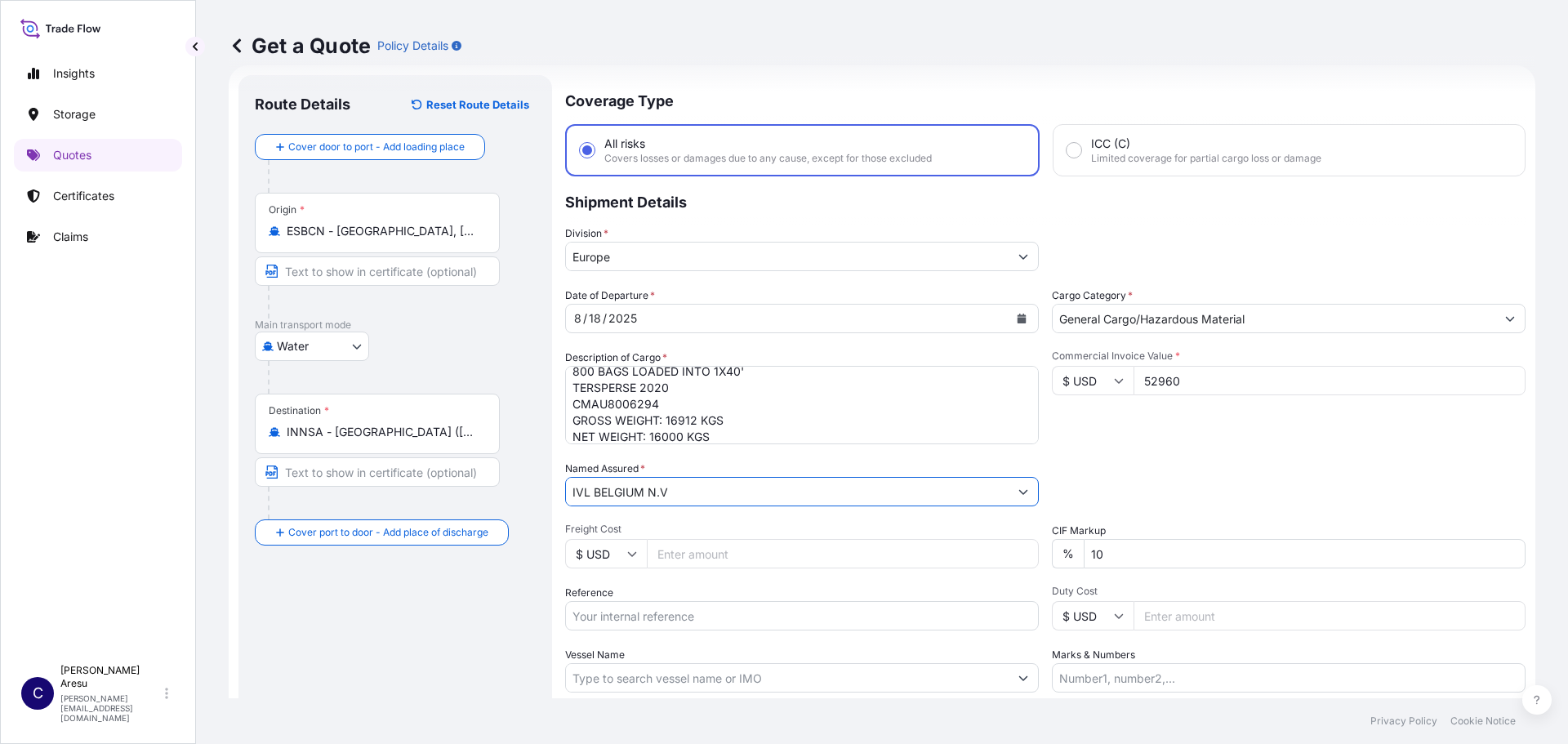
type input "IVL BELGIUM N.V"
click at [649, 618] on input "Reference" at bounding box center [802, 616] width 473 height 30
type input "1625206360"
click at [610, 680] on input "Vessel Name" at bounding box center [786, 678] width 443 height 30
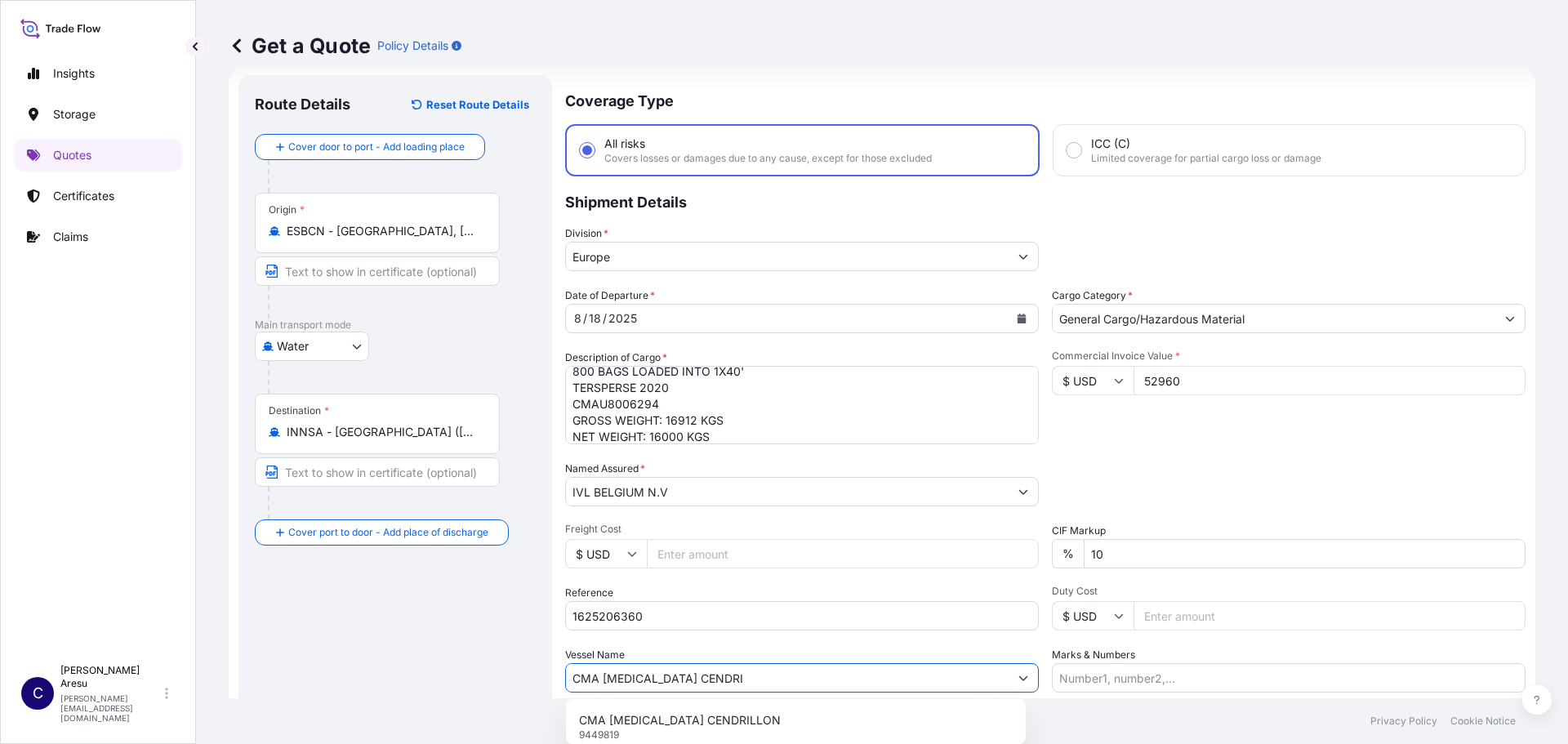
scroll to position [108, 0]
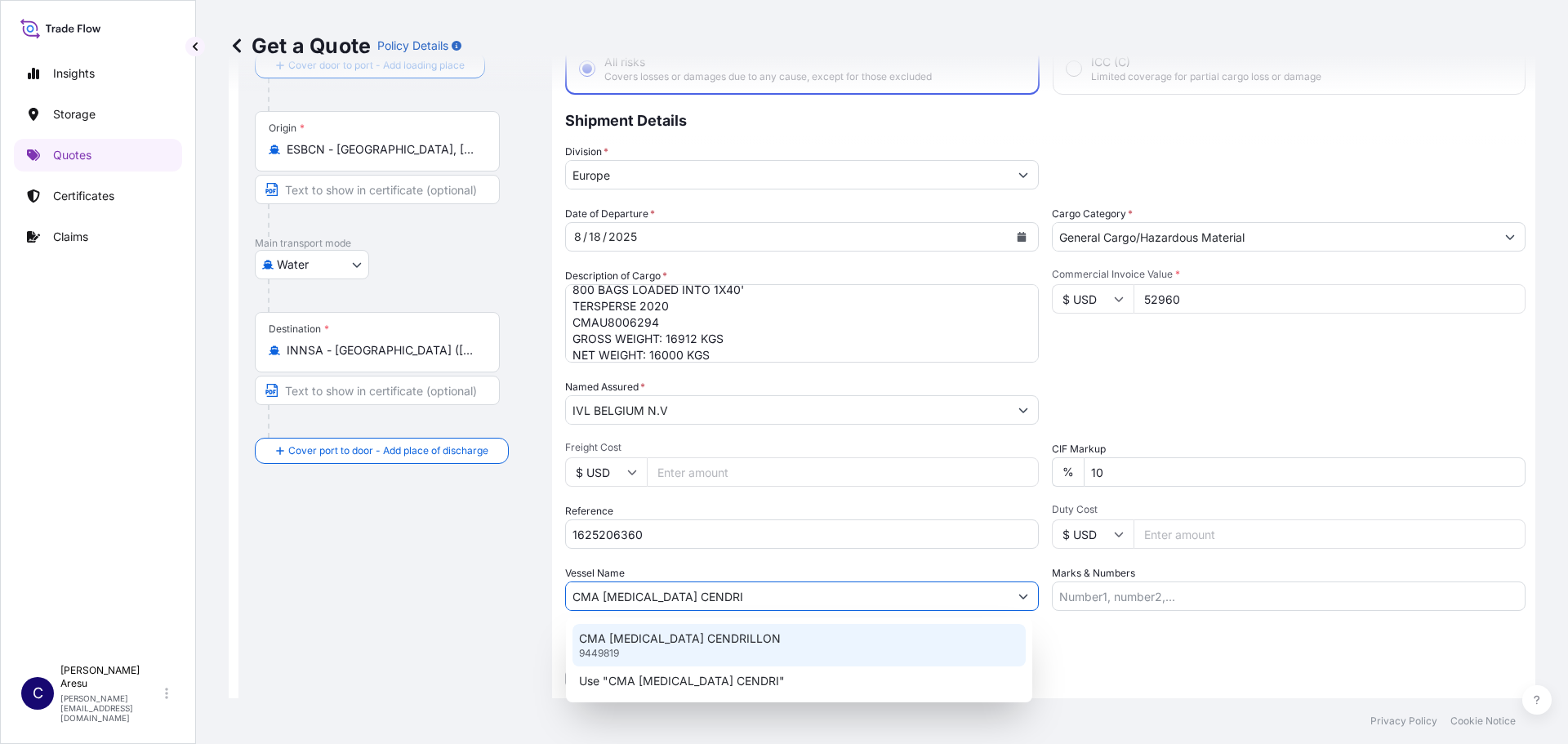
click at [663, 637] on p "CMA [MEDICAL_DATA] CENDRILLON" at bounding box center [680, 638] width 202 height 16
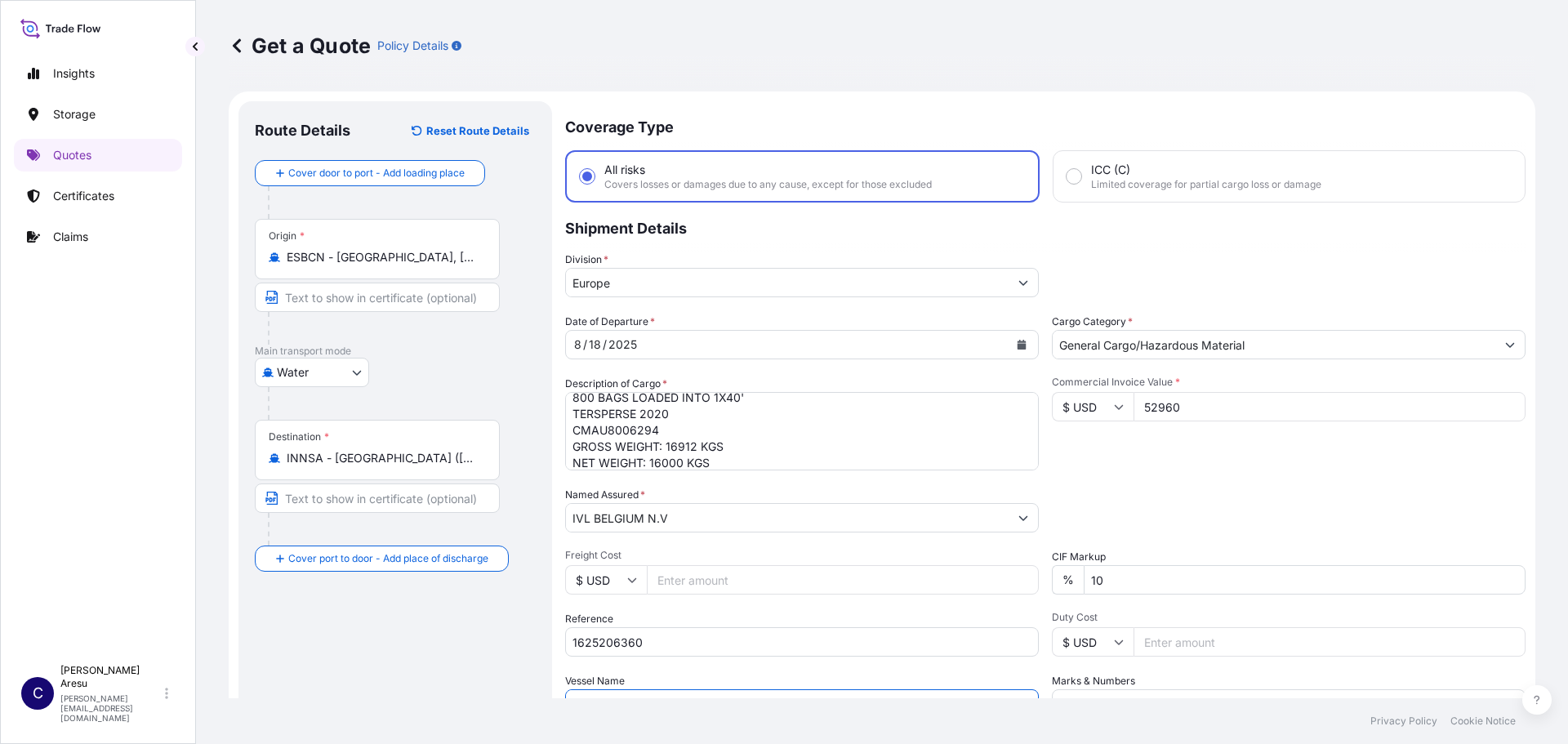
scroll to position [152, 0]
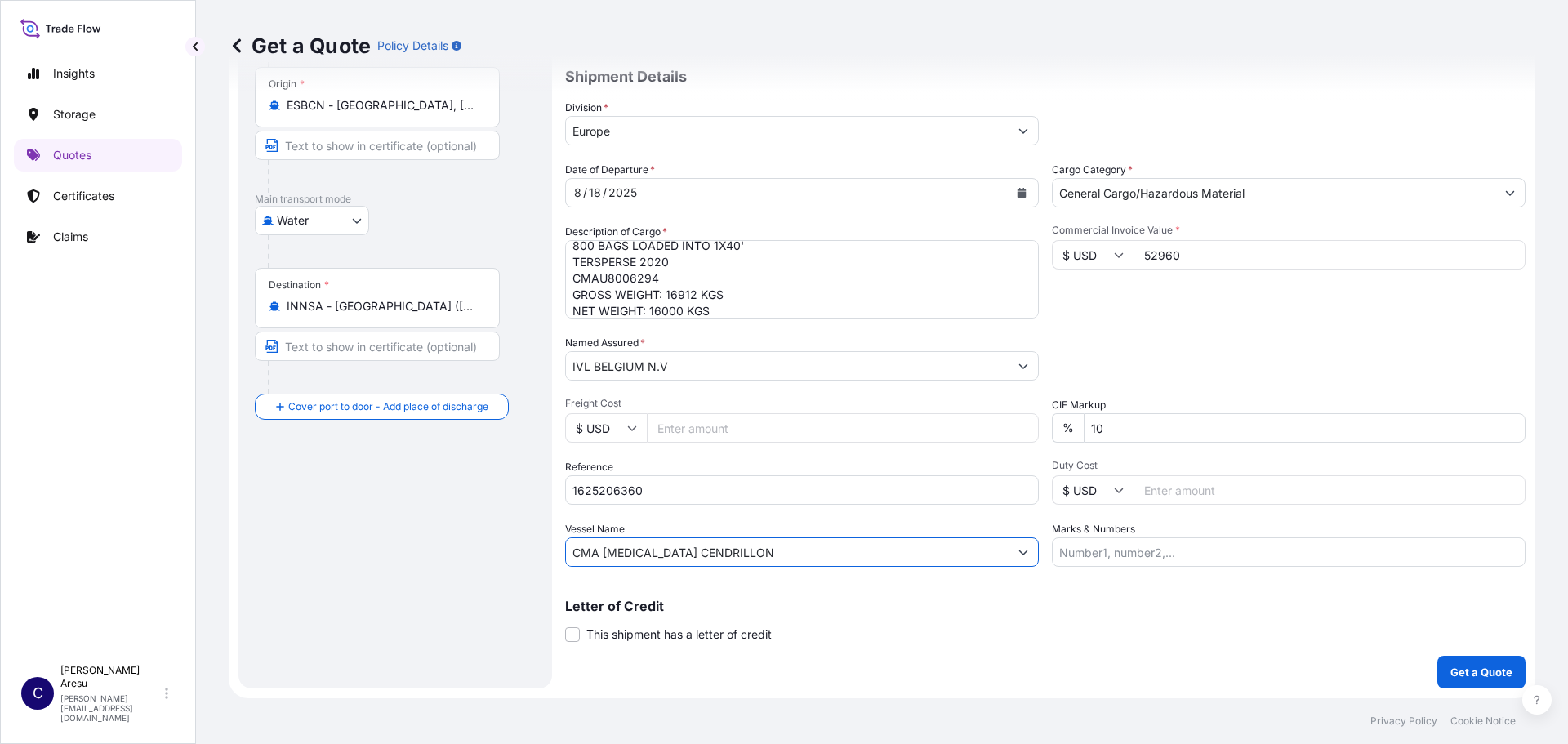
type input "CMA [MEDICAL_DATA] CENDRILLON"
click at [1467, 673] on p "Get a Quote" at bounding box center [1481, 672] width 62 height 16
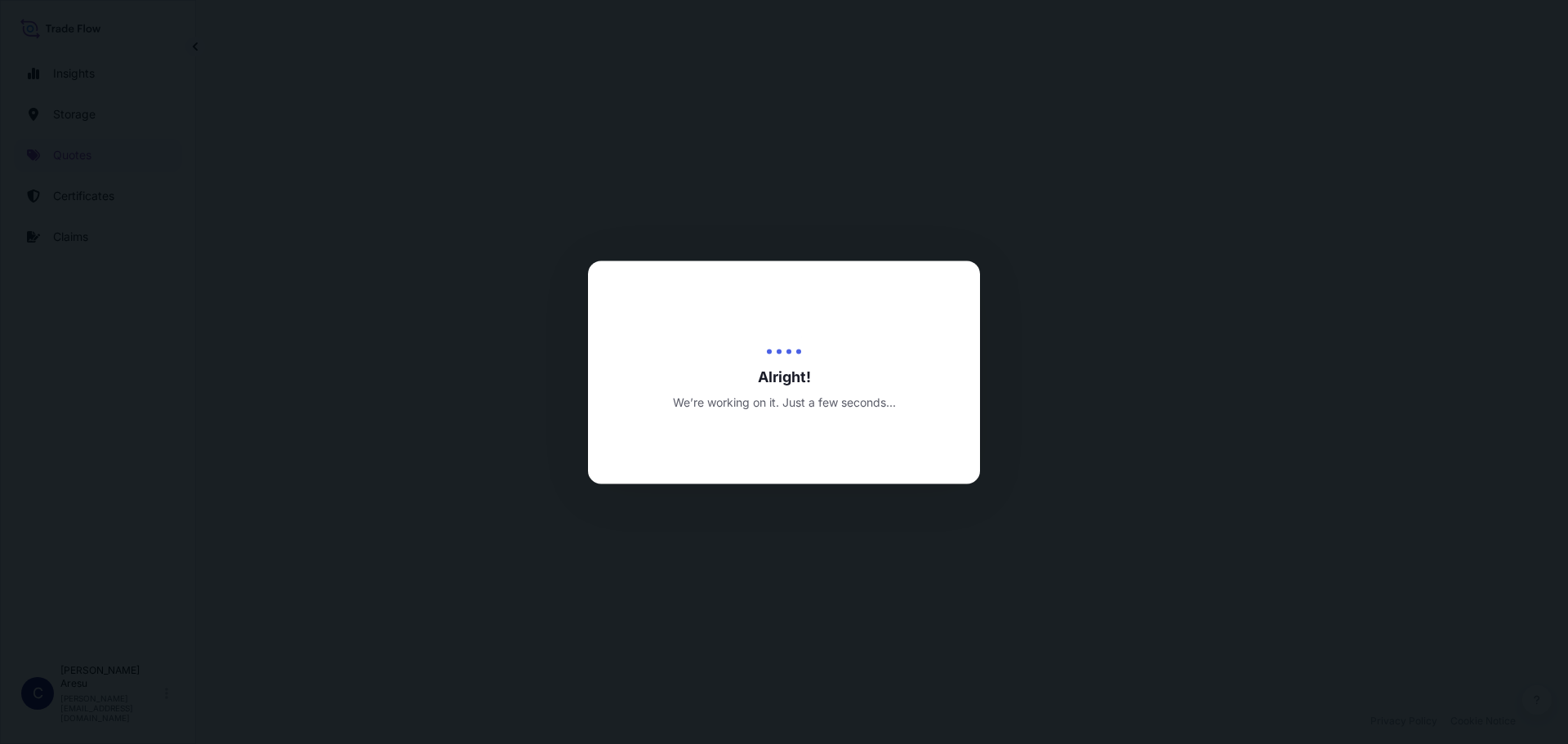
select select "Water"
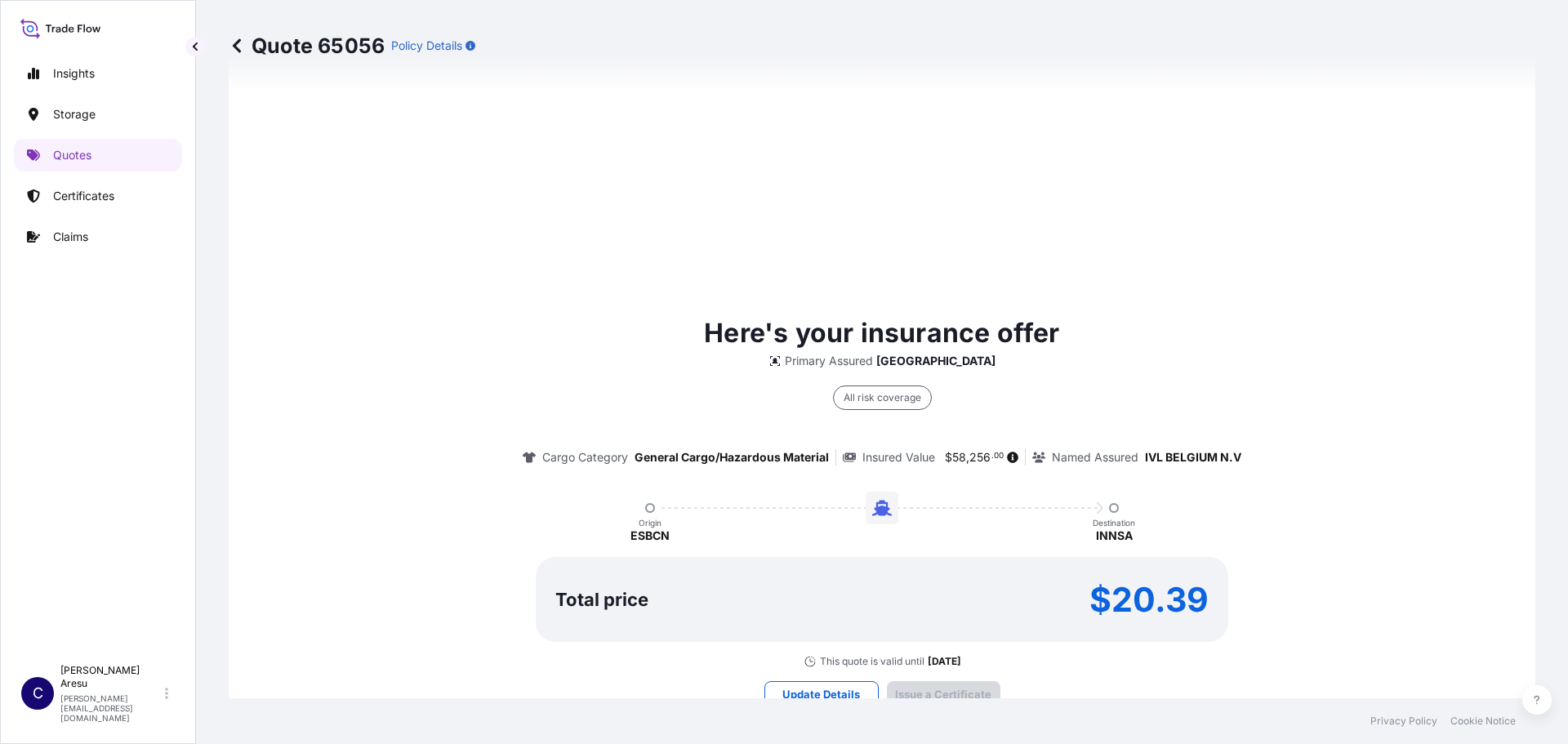
scroll to position [2286, 0]
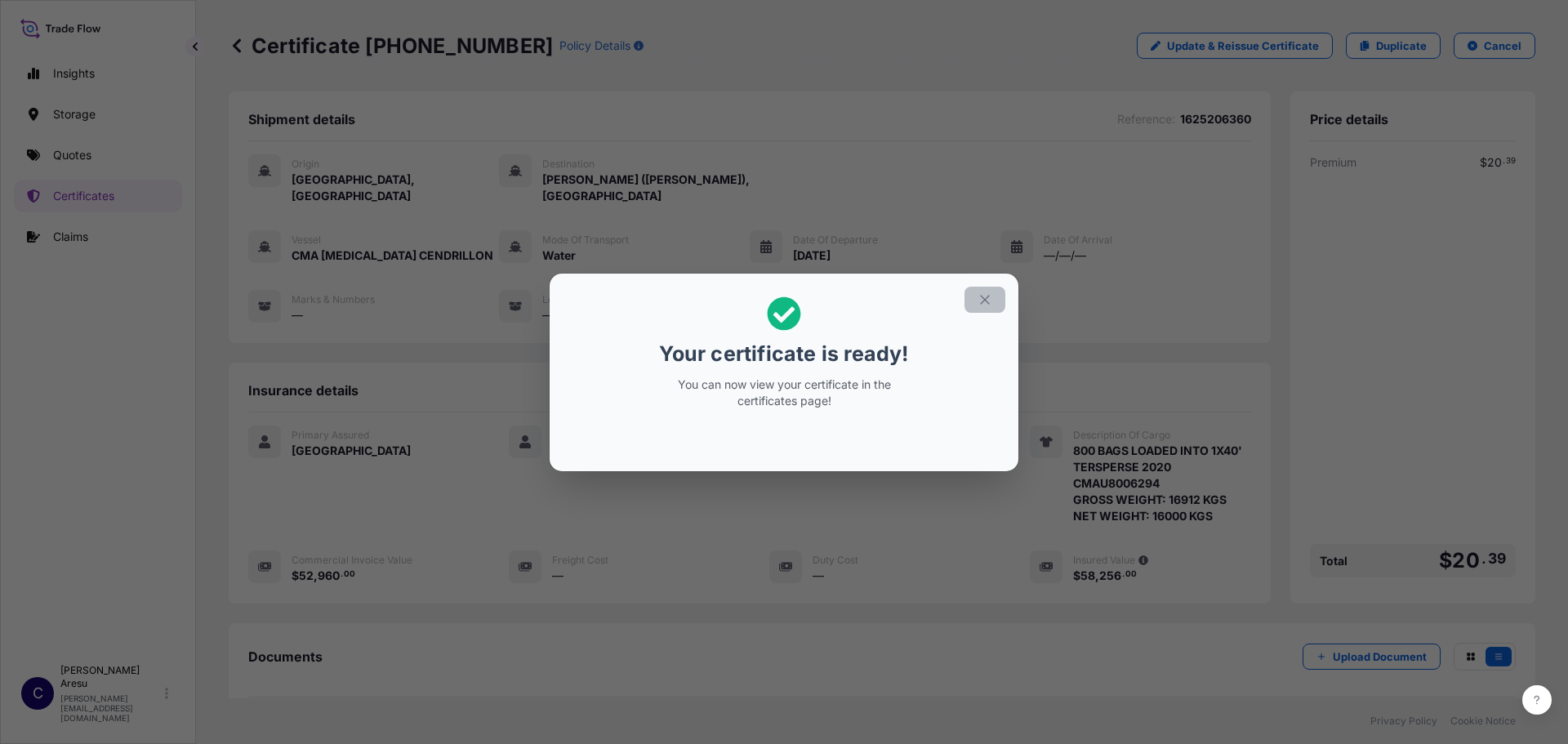
click at [986, 297] on icon "button" at bounding box center [985, 299] width 15 height 15
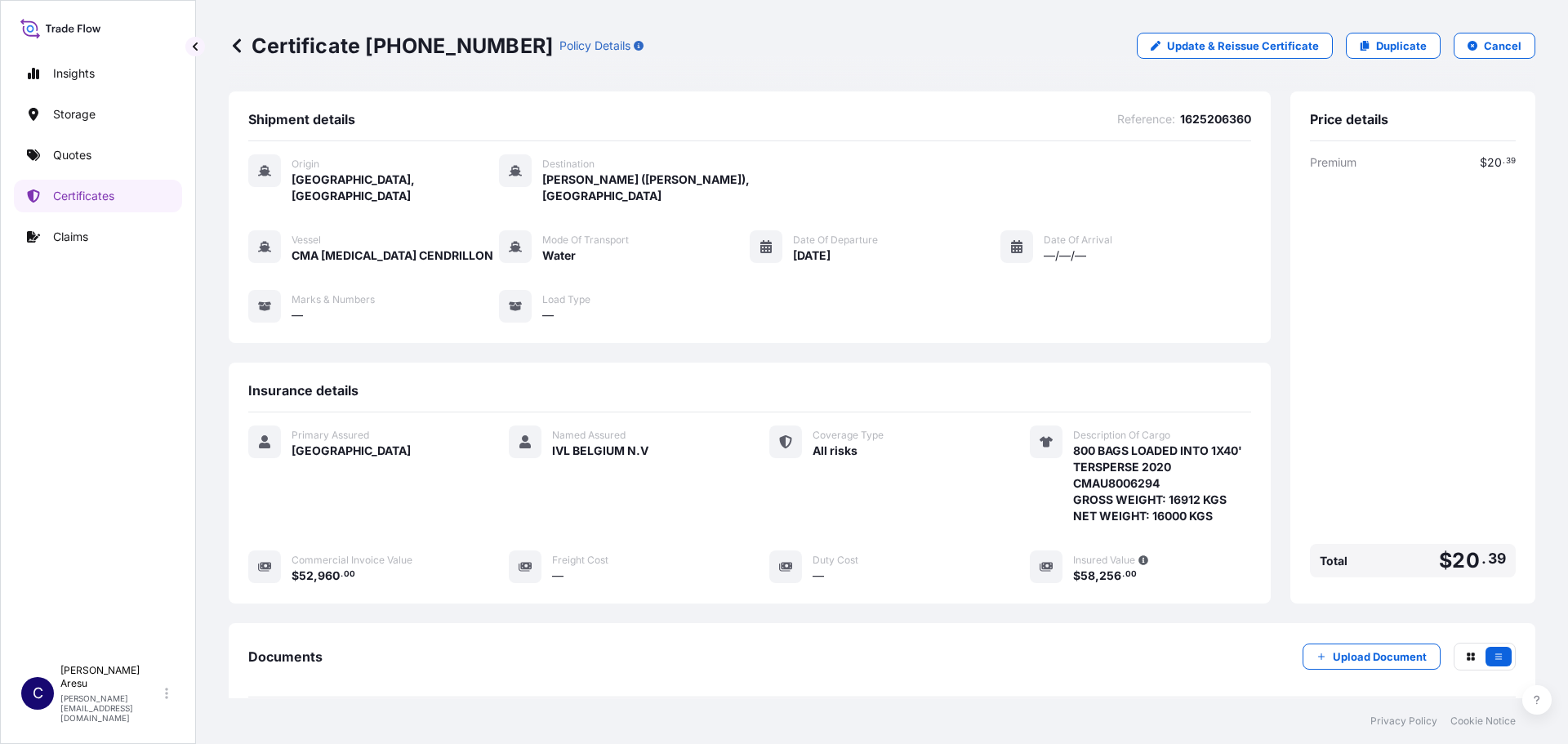
scroll to position [179, 0]
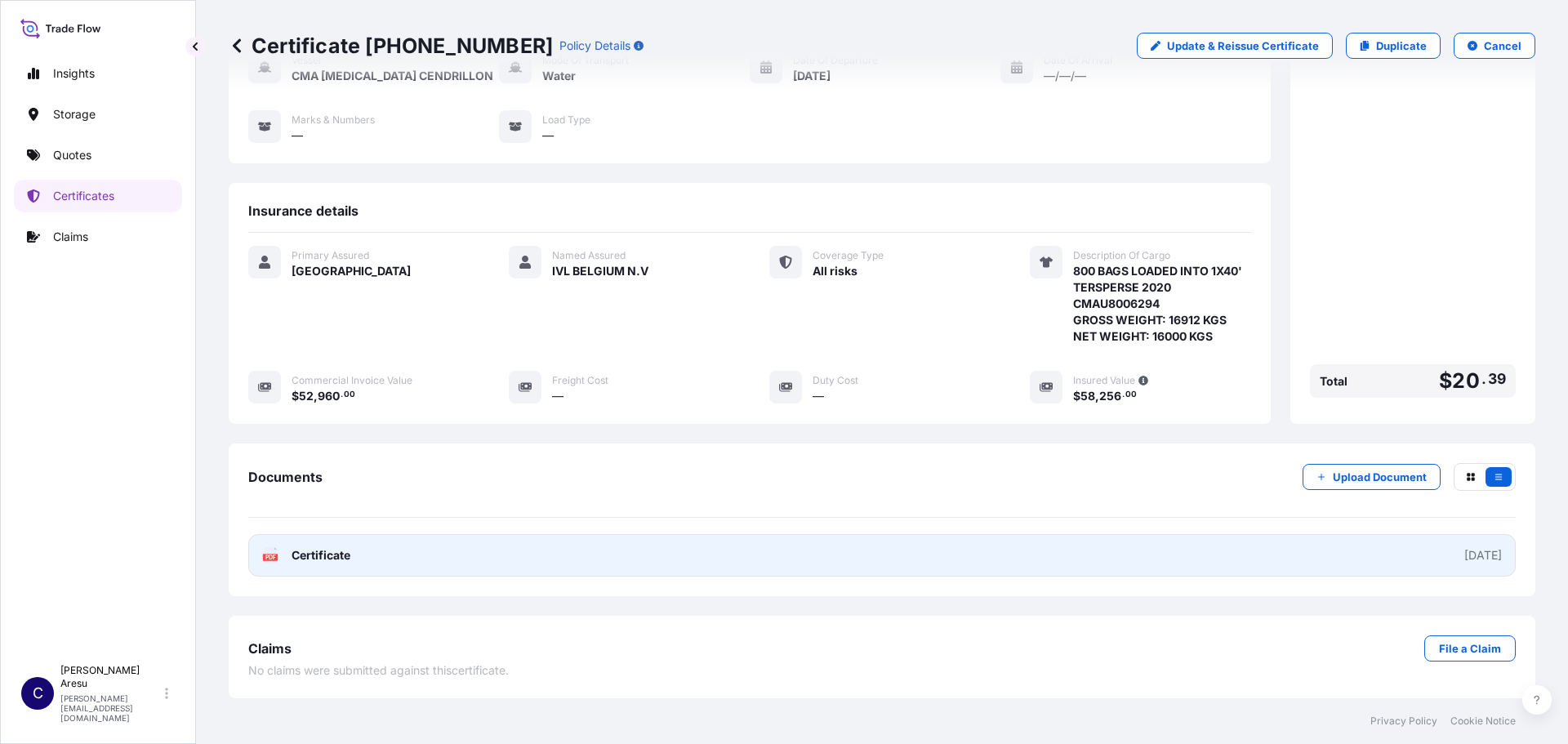
click at [296, 551] on span "Certificate" at bounding box center [320, 555] width 58 height 16
